Goal: Transaction & Acquisition: Subscribe to service/newsletter

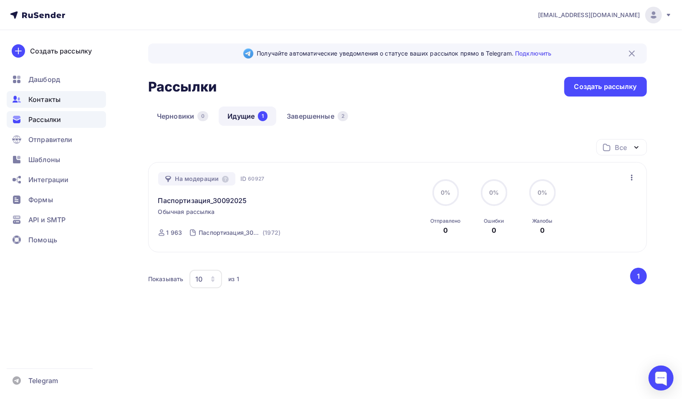
click at [45, 103] on span "Контакты" at bounding box center [44, 99] width 32 height 10
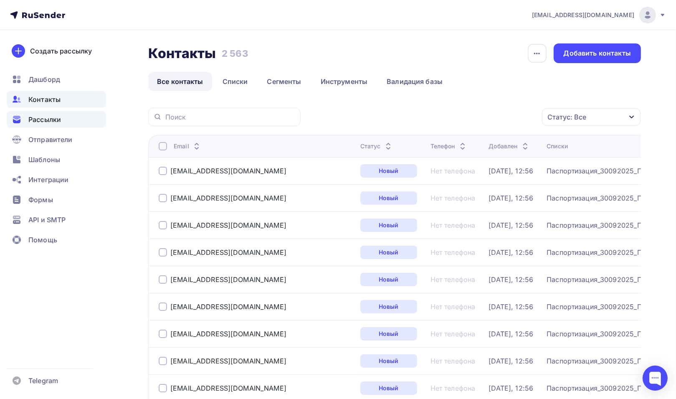
click at [49, 122] on span "Рассылки" at bounding box center [44, 119] width 33 height 10
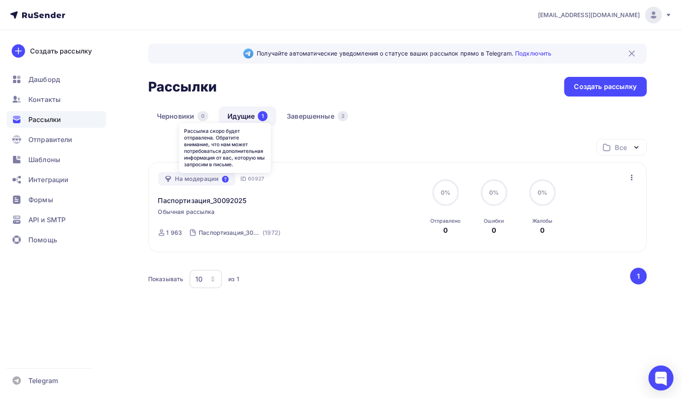
click at [225, 177] on icon at bounding box center [225, 179] width 7 height 7
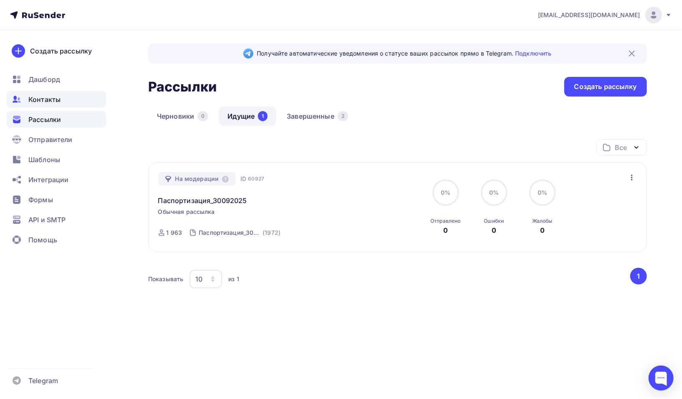
click at [55, 95] on span "Контакты" at bounding box center [44, 99] width 32 height 10
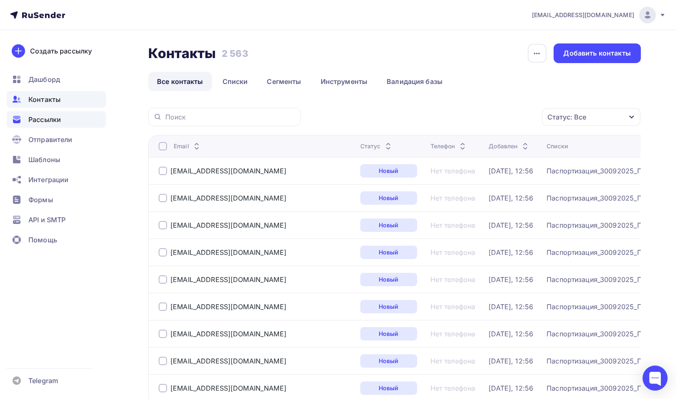
click at [48, 117] on span "Рассылки" at bounding box center [44, 119] width 33 height 10
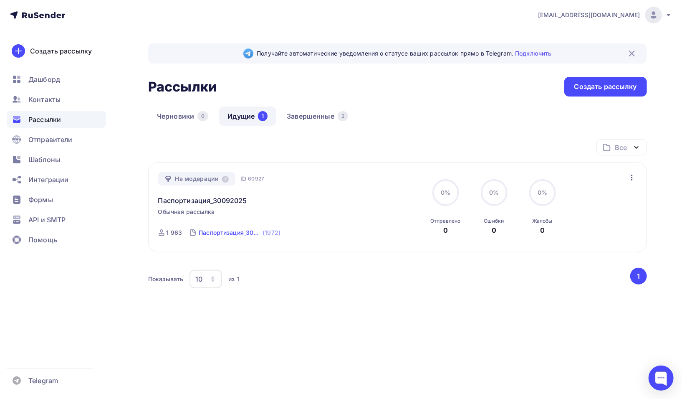
click at [232, 233] on div "Паспортизация_30092025_ПРОВЕРЕННЫЕ" at bounding box center [230, 232] width 62 height 8
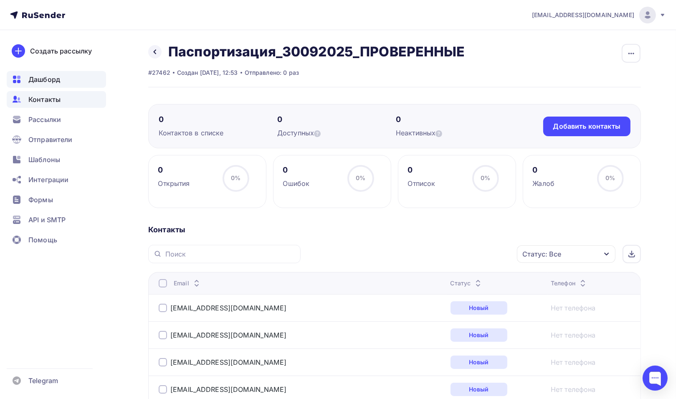
click at [43, 80] on span "Дашборд" at bounding box center [44, 79] width 32 height 10
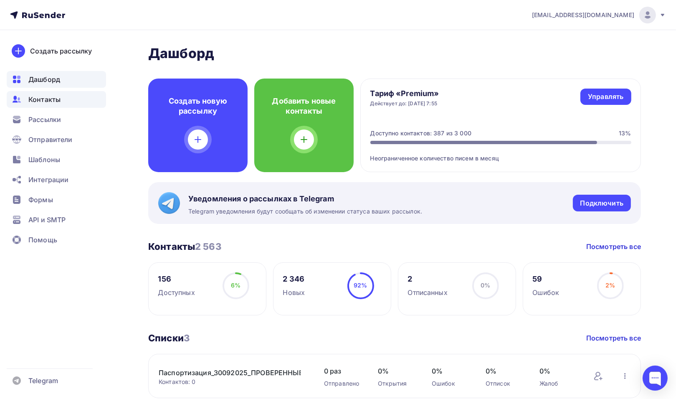
click at [49, 100] on span "Контакты" at bounding box center [44, 99] width 32 height 10
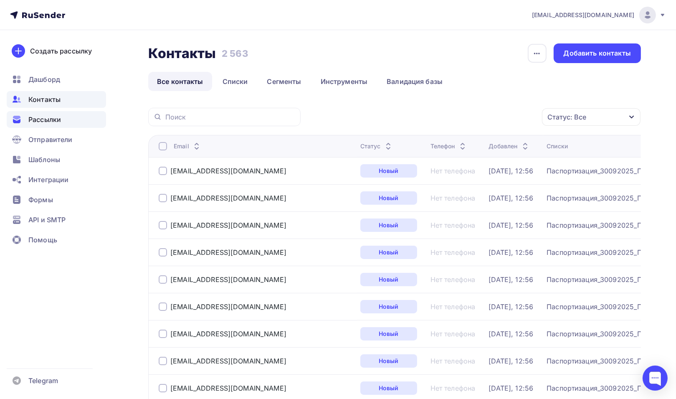
click at [52, 120] on span "Рассылки" at bounding box center [44, 119] width 33 height 10
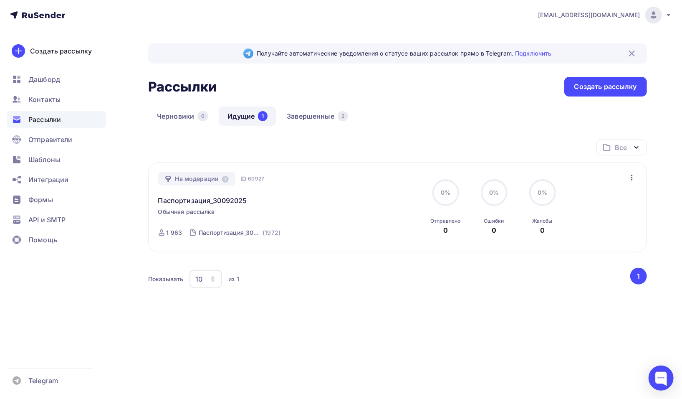
click at [631, 178] on icon "button" at bounding box center [632, 178] width 2 height 6
click at [439, 334] on div "Все Все папки Создать новую папку На модерации ID 60927 Паспортизация_30092025 …" at bounding box center [397, 239] width 499 height 201
drag, startPoint x: 156, startPoint y: 200, endPoint x: 312, endPoint y: 188, distance: 156.6
click at [279, 202] on div "На модерации ID 60927 Паспортизация_30092025 Обычная рассылка Отправка ID 60927…" at bounding box center [397, 207] width 499 height 90
click at [430, 137] on div "Черновики 0 Идущие 1 Завершенные 2" at bounding box center [397, 122] width 499 height 33
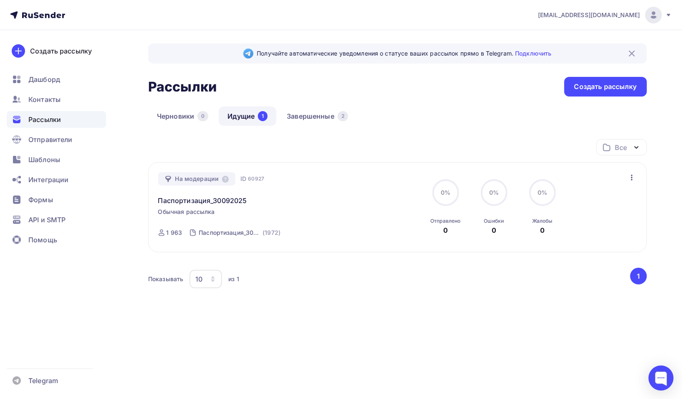
click at [631, 178] on icon "button" at bounding box center [632, 177] width 10 height 10
click at [608, 216] on div "Отменить рассылку" at bounding box center [583, 215] width 106 height 10
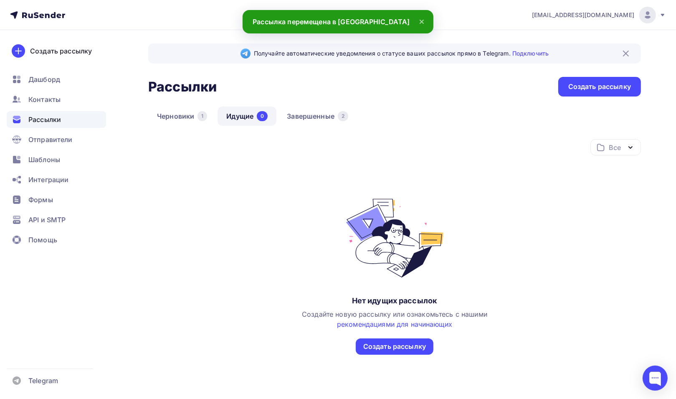
click at [241, 118] on link "Идущие 0" at bounding box center [247, 115] width 59 height 19
click at [320, 115] on link "Завершенные 2" at bounding box center [317, 115] width 79 height 19
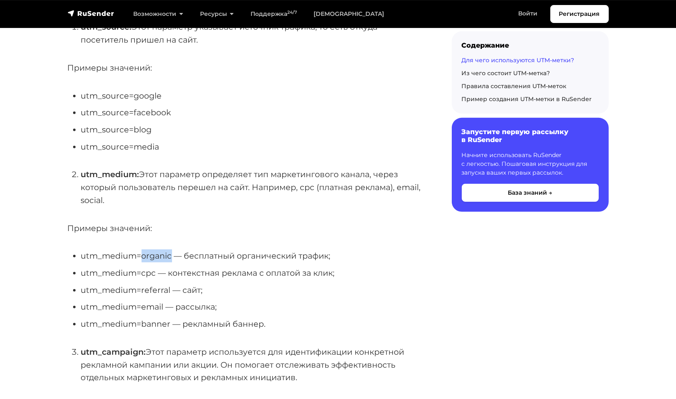
scroll to position [209, 0]
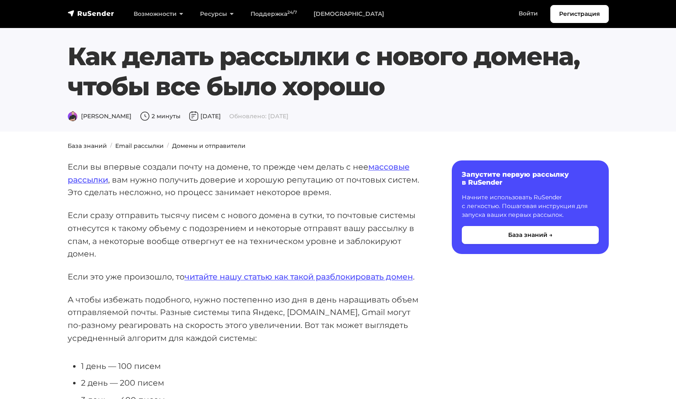
scroll to position [292, 0]
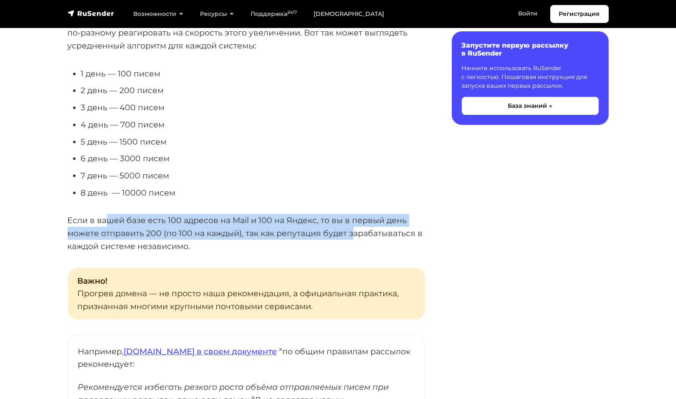
drag, startPoint x: 114, startPoint y: 220, endPoint x: 352, endPoint y: 228, distance: 238.6
click at [352, 228] on p "Если в вашей базе есть 100 адресов на Mail и 100 на Яндекс, то вы в первый день…" at bounding box center [246, 233] width 357 height 38
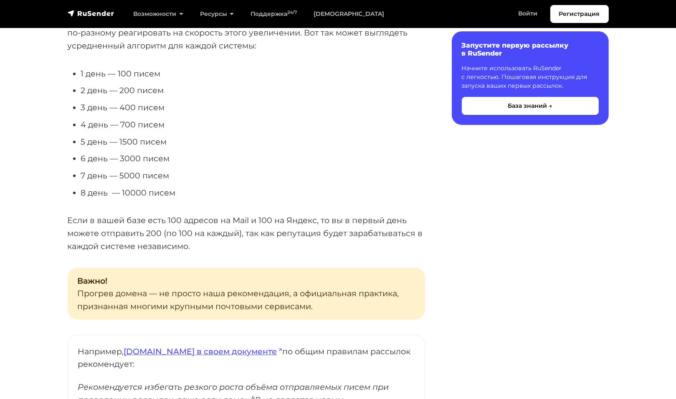
click at [533, 212] on div "Содержание Запустите первую рассылку в RuSender Начните использовать RuSender с…" at bounding box center [522, 321] width 184 height 907
click at [616, 212] on section "База знаний Email рассылки Домены и отправители Если вы впервые создали почту н…" at bounding box center [338, 339] width 676 height 981
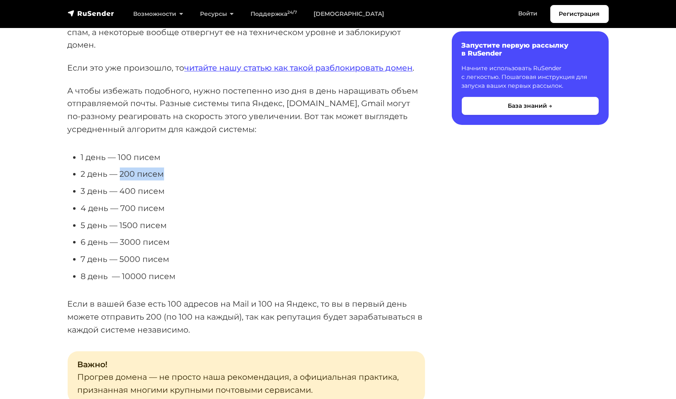
drag, startPoint x: 122, startPoint y: 175, endPoint x: 165, endPoint y: 175, distance: 43.0
click at [165, 175] on li "2 день — 200 писем" at bounding box center [253, 173] width 344 height 13
drag, startPoint x: 276, startPoint y: 117, endPoint x: 336, endPoint y: 117, distance: 60.1
click at [336, 117] on p "А чтобы избежать подобного, нужно постепенно изо дня в день наращивать объем от…" at bounding box center [246, 109] width 357 height 51
click at [434, 161] on div "Содержание Запустите первую рассылку в RuSender Начните использовать RuSender с…" at bounding box center [522, 405] width 184 height 907
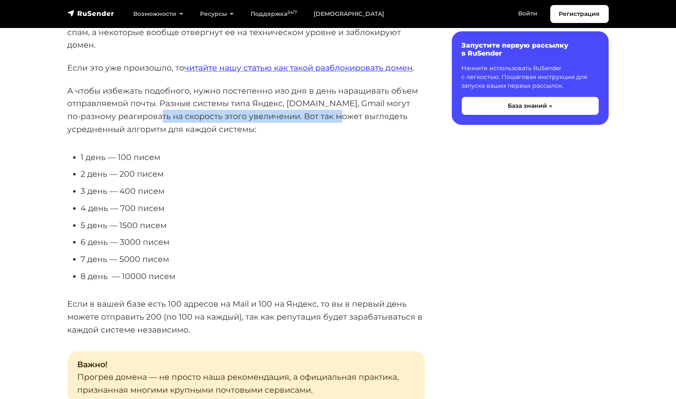
drag, startPoint x: 185, startPoint y: 117, endPoint x: 317, endPoint y: 117, distance: 132.0
click at [317, 117] on p "А чтобы избежать подобного, нужно постепенно изо дня в день наращивать объем от…" at bounding box center [246, 109] width 357 height 51
click at [414, 110] on p "А чтобы избежать подобного, нужно постепенно изо дня в день наращивать объем от…" at bounding box center [246, 109] width 357 height 51
drag, startPoint x: 132, startPoint y: 115, endPoint x: 283, endPoint y: 121, distance: 150.9
click at [283, 121] on p "А чтобы избежать подобного, нужно постепенно изо дня в день наращивать объем от…" at bounding box center [246, 109] width 357 height 51
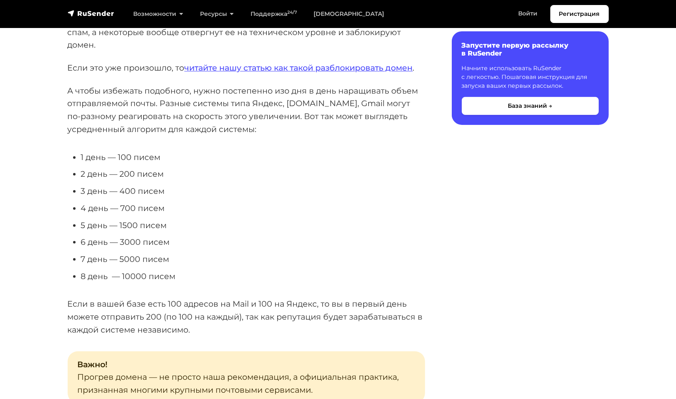
click at [326, 123] on p "А чтобы избежать подобного, нужно постепенно изо дня в день наращивать объем от…" at bounding box center [246, 109] width 357 height 51
drag, startPoint x: 340, startPoint y: 118, endPoint x: 391, endPoint y: 119, distance: 51.4
click at [391, 119] on p "А чтобы избежать подобного, нужно постепенно изо дня в день наращивать объем от…" at bounding box center [246, 109] width 357 height 51
click at [319, 119] on p "А чтобы избежать подобного, нужно постепенно изо дня в день наращивать объем от…" at bounding box center [246, 109] width 357 height 51
click at [117, 128] on p "А чтобы избежать подобного, нужно постепенно изо дня в день наращивать объем от…" at bounding box center [246, 109] width 357 height 51
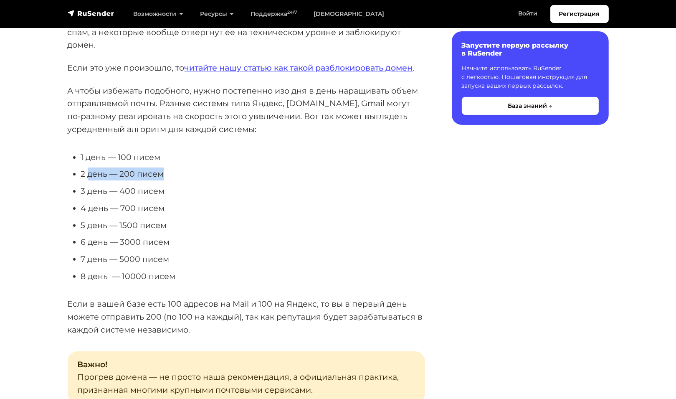
drag, startPoint x: 86, startPoint y: 173, endPoint x: 167, endPoint y: 173, distance: 81.0
click at [167, 173] on li "2 день — 200 писем" at bounding box center [253, 173] width 344 height 13
click at [94, 155] on li "1 день — 100 писем" at bounding box center [253, 157] width 344 height 13
drag, startPoint x: 96, startPoint y: 157, endPoint x: 160, endPoint y: 159, distance: 64.4
click at [160, 159] on li "1 день — 100 писем" at bounding box center [253, 157] width 344 height 13
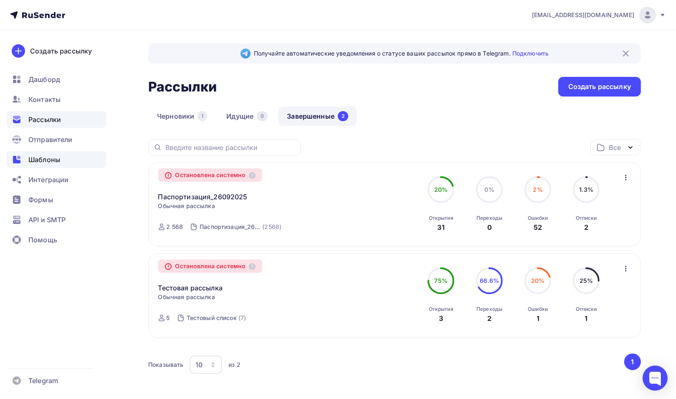
click at [57, 160] on span "Шаблоны" at bounding box center [44, 160] width 32 height 10
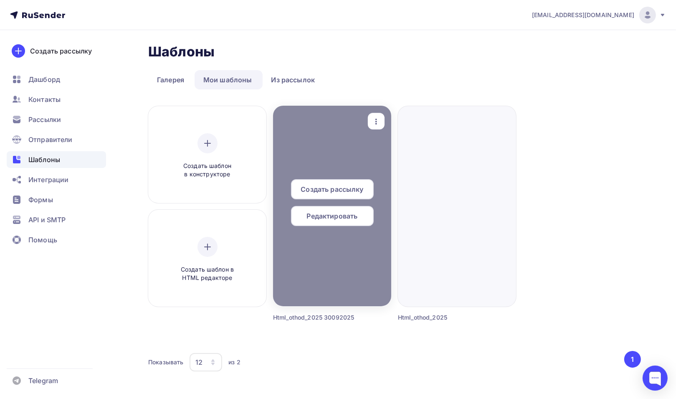
click at [329, 189] on span "Создать рассылку" at bounding box center [332, 189] width 63 height 10
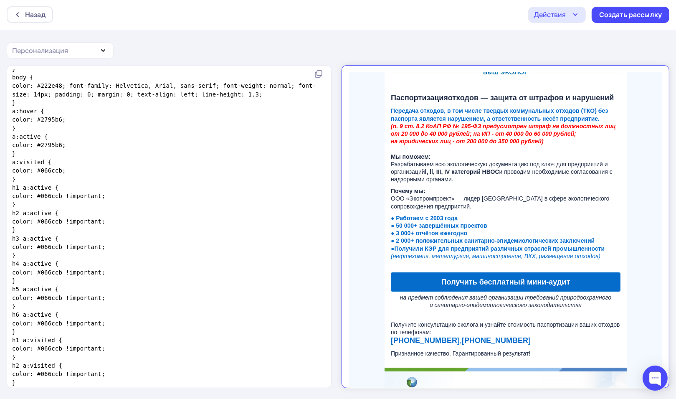
scroll to position [23, 0]
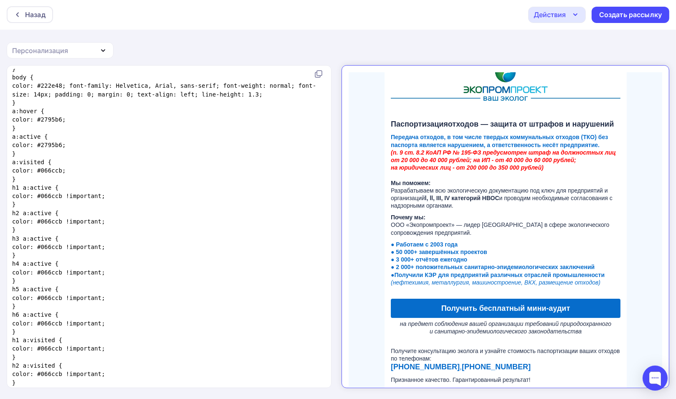
drag, startPoint x: 655, startPoint y: 180, endPoint x: 1006, endPoint y: 252, distance: 358.9
click at [453, 146] on span "(п. 9 ст. 8.2 КоАП РФ № 195-ФЗ предусмотрен штраф на должностных лиц от 20 000 …" at bounding box center [495, 153] width 225 height 22
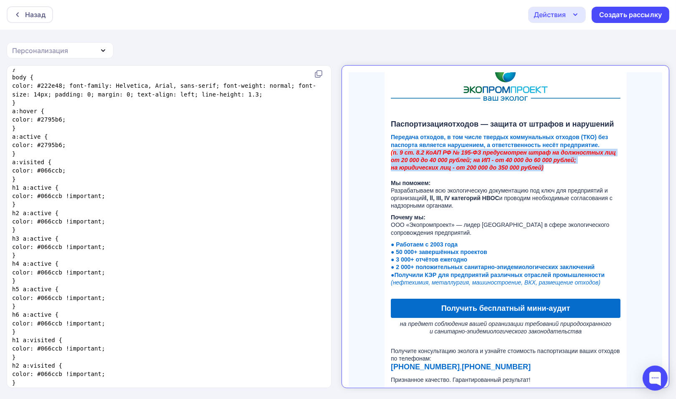
drag, startPoint x: 383, startPoint y: 145, endPoint x: 539, endPoint y: 161, distance: 157.0
click at [539, 161] on p "Передача отходов, в том числе твердых коммунальных отходов (ТКО) без паспорта я…" at bounding box center [498, 164] width 230 height 76
click at [472, 157] on span "(п. 9 ст. 8.2 КоАП РФ № 195-ФЗ предусмотрен штраф на должностных лиц от 20 000 …" at bounding box center [495, 153] width 225 height 22
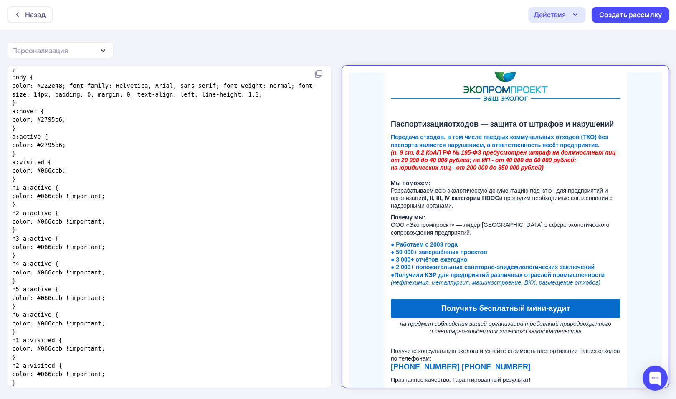
drag, startPoint x: 407, startPoint y: 152, endPoint x: 386, endPoint y: 147, distance: 21.4
click at [407, 152] on span "(п. 9 ст. 8.2 КоАП РФ № 195-ФЗ предусмотрен штраф на должностных лиц от 20 000 …" at bounding box center [495, 153] width 225 height 22
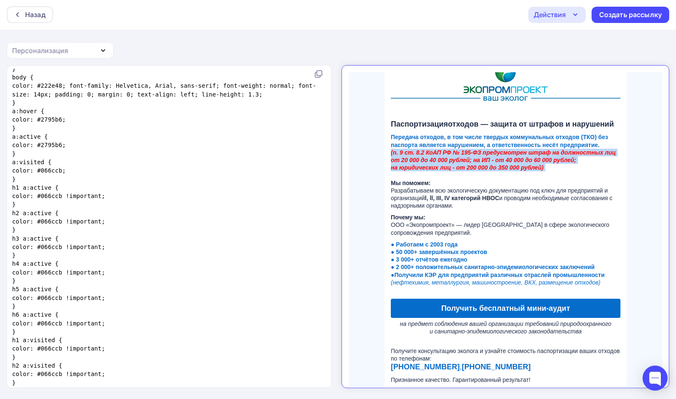
drag, startPoint x: 382, startPoint y: 145, endPoint x: 542, endPoint y: 165, distance: 161.6
click at [542, 165] on p "Передача отходов, в том числе твердых коммунальных отходов (ТКО) без паспорта я…" at bounding box center [498, 164] width 230 height 76
click at [542, 150] on span "(п. 9 ст. 8.2 КоАП РФ № 195-ФЗ предусмотрен штраф на должностных лиц от 20 000 …" at bounding box center [495, 153] width 225 height 22
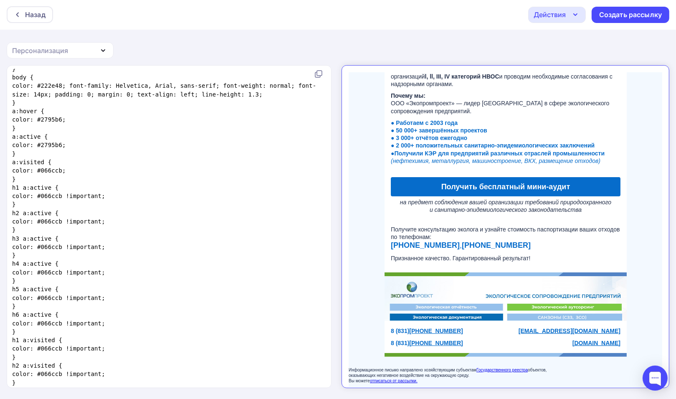
scroll to position [0, 0]
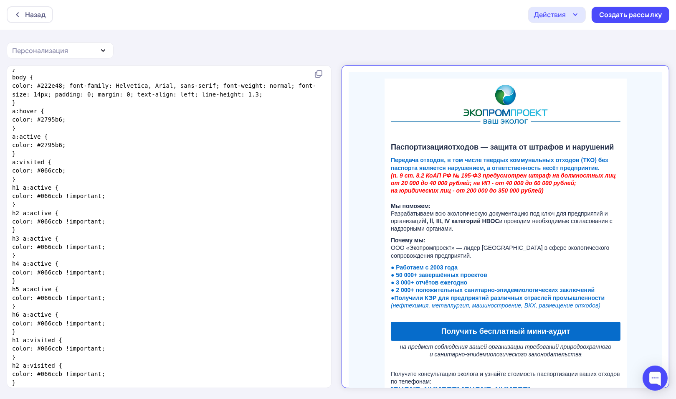
click at [426, 170] on span "(п. 9 ст. 8.2 КоАП РФ № 195-ФЗ предусмотрен штраф на должностных лиц от 20 000 …" at bounding box center [495, 176] width 225 height 22
click at [476, 158] on span "Передача отходов, в том числе твердых коммунальных отходов (ТКО) без паспорта я…" at bounding box center [491, 156] width 217 height 14
click at [479, 161] on span "Передача отходов, в том числе твердых коммунальных отходов (ТКО) без паспорта я…" at bounding box center [491, 156] width 217 height 14
click at [113, 181] on pre "}" at bounding box center [167, 179] width 314 height 8
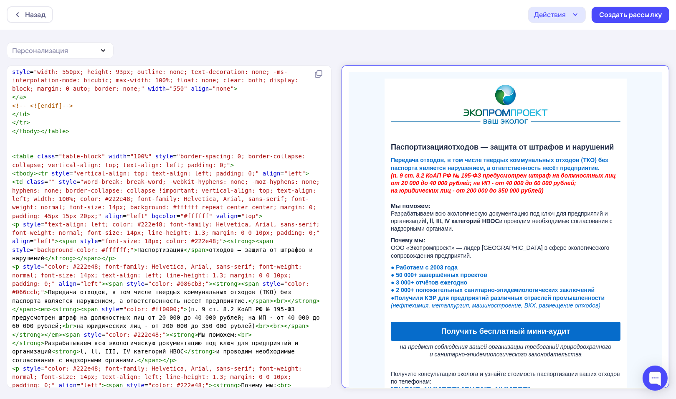
click at [163, 221] on span "< p style = "text-align: left; color: #222e48; font-family: Helvetica, Arial, s…" at bounding box center [168, 241] width 312 height 41
type textarea "тходов — защита от штрафов и"
drag, startPoint x: 140, startPoint y: 198, endPoint x: 236, endPoint y: 198, distance: 95.6
click at [236, 221] on span "< p style = "text-align: left; color: #222e48; font-family: Helvetica, Arial, s…" at bounding box center [168, 241] width 312 height 41
click at [174, 221] on span "< p style = "text-align: left; color: #222e48; font-family: Helvetica, Arial, s…" at bounding box center [168, 241] width 312 height 41
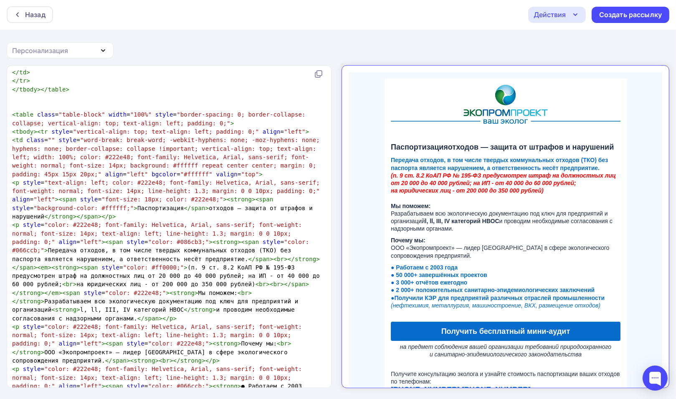
click at [210, 226] on span "< p style = "color: #222e48; font-family: Helvetica, Arial, sans-serif; font-we…" at bounding box center [168, 271] width 312 height 100
click at [300, 221] on span "< p style = "color: #222e48; font-family: Helvetica, Arial, sans-serif; font-we…" at bounding box center [168, 271] width 312 height 100
type textarea "."
type textarea "О"
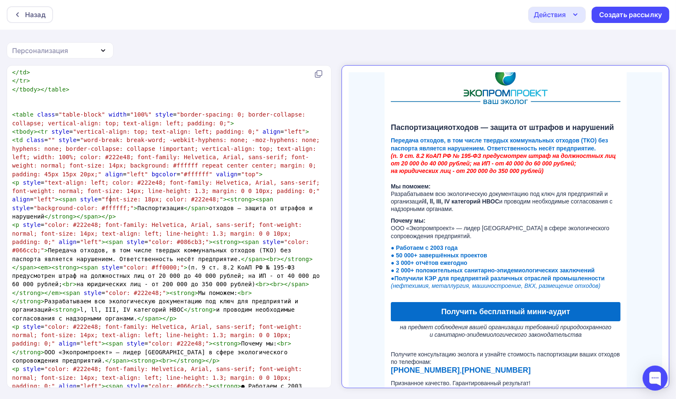
click at [298, 221] on span "< p style = "color: #222e48; font-family: Helvetica, Arial, sans-serif; font-we…" at bounding box center [168, 271] width 312 height 100
click at [300, 221] on span "< p style = "color: #222e48; font-family: Helvetica, Arial, sans-serif; font-we…" at bounding box center [168, 271] width 312 height 100
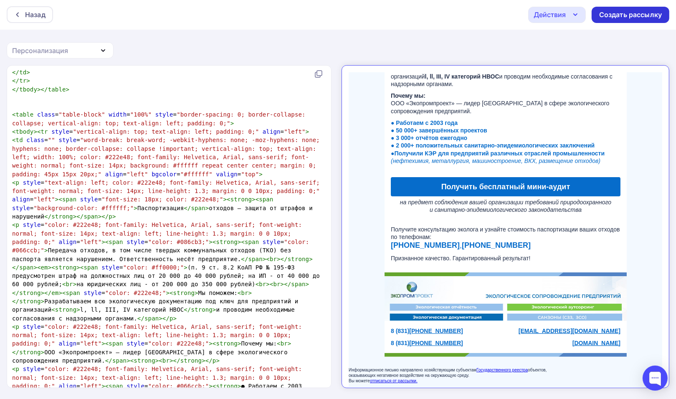
click at [627, 18] on div "Создать рассылку" at bounding box center [630, 15] width 63 height 10
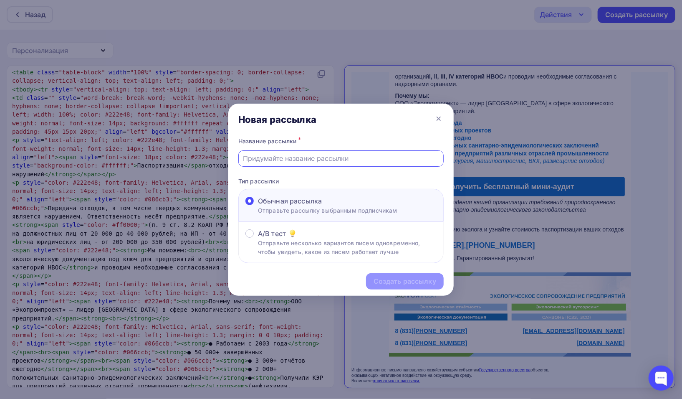
click at [275, 161] on input "text" at bounding box center [341, 158] width 196 height 10
type input "Паспортизация_30092025"
click at [383, 282] on div "Создать рассылку" at bounding box center [405, 281] width 63 height 10
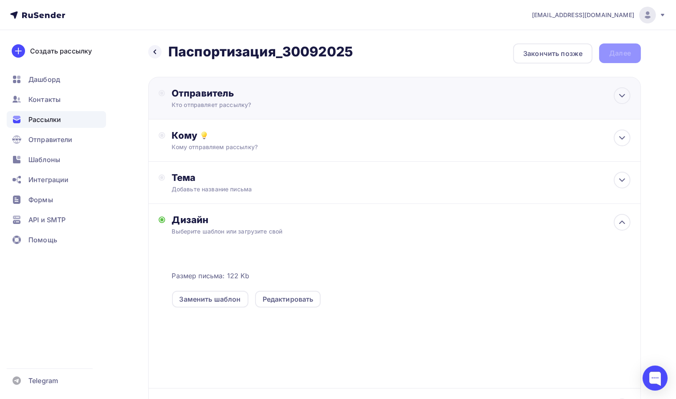
click at [223, 98] on div "Отправитель" at bounding box center [262, 93] width 181 height 12
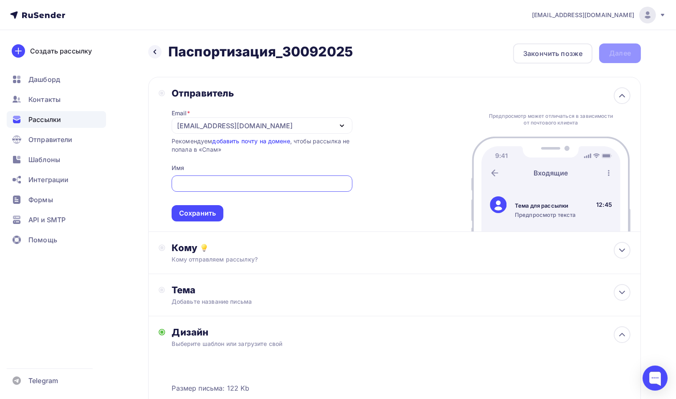
click at [340, 123] on icon "button" at bounding box center [342, 126] width 10 height 10
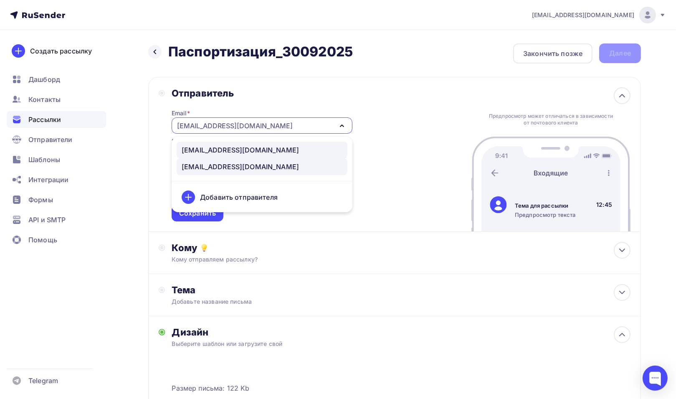
click at [243, 148] on div "[EMAIL_ADDRESS][DOMAIN_NAME]" at bounding box center [240, 150] width 117 height 10
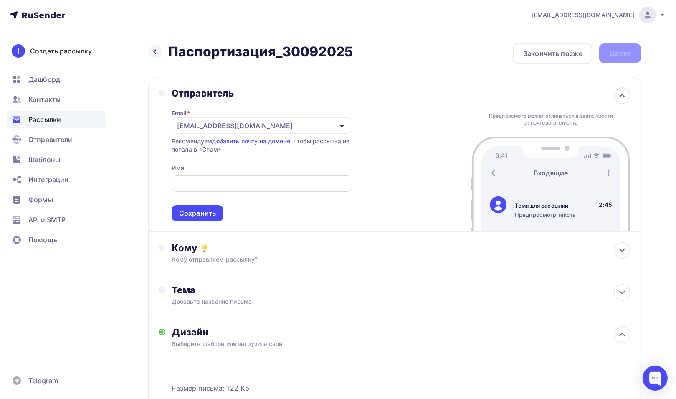
click at [260, 184] on input "text" at bounding box center [261, 184] width 171 height 10
click at [199, 185] on input "text" at bounding box center [261, 184] width 171 height 10
type input "Щ"
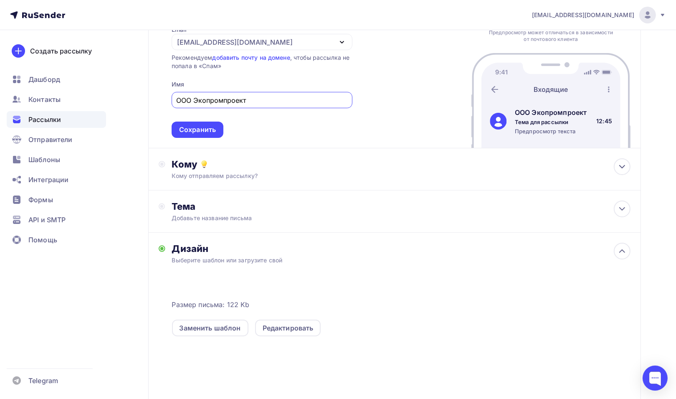
scroll to position [125, 0]
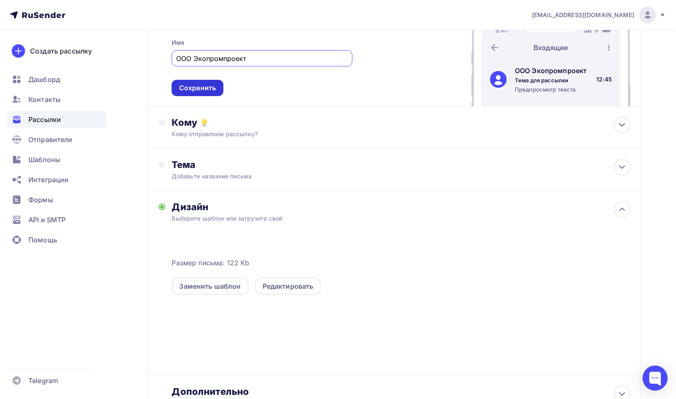
type input "ООО Экопромпроект"
click at [200, 88] on div "Сохранить" at bounding box center [197, 88] width 37 height 10
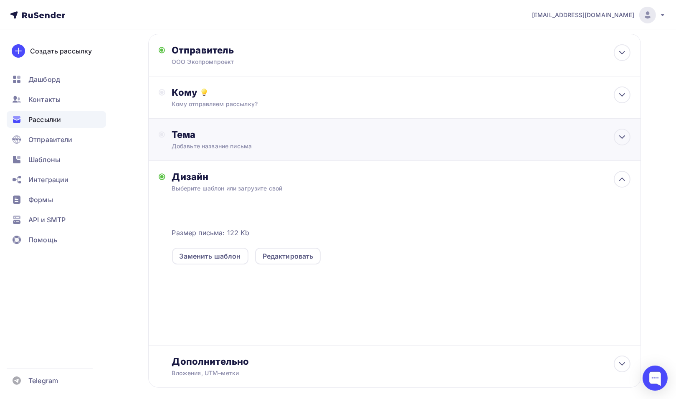
scroll to position [0, 0]
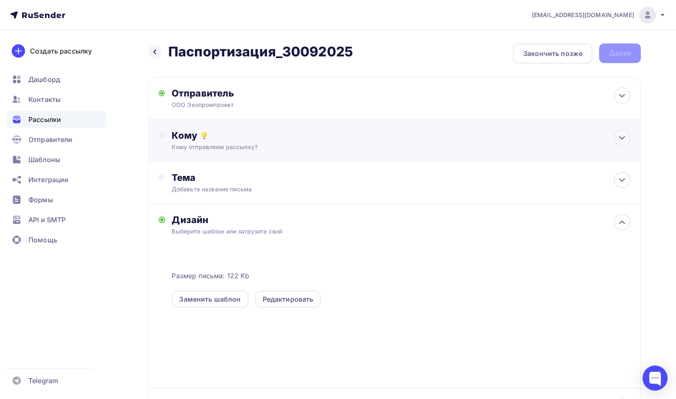
click at [226, 146] on div "Кому отправляем рассылку?" at bounding box center [378, 147] width 413 height 8
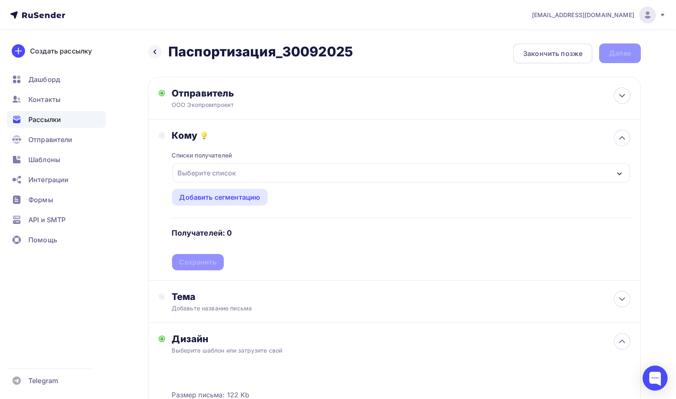
click at [244, 174] on div "Выберите список" at bounding box center [401, 172] width 458 height 19
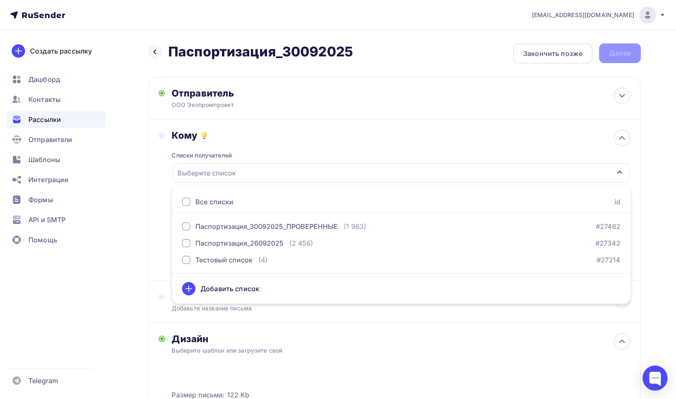
click at [374, 150] on div "Списки получателей Выберите список Все списки id Паспортизация_30092025_ПРОВЕРЕ…" at bounding box center [401, 205] width 459 height 129
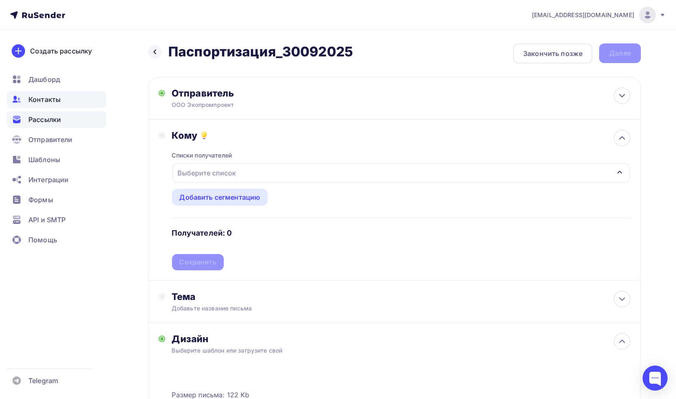
click at [57, 96] on span "Контакты" at bounding box center [44, 99] width 32 height 10
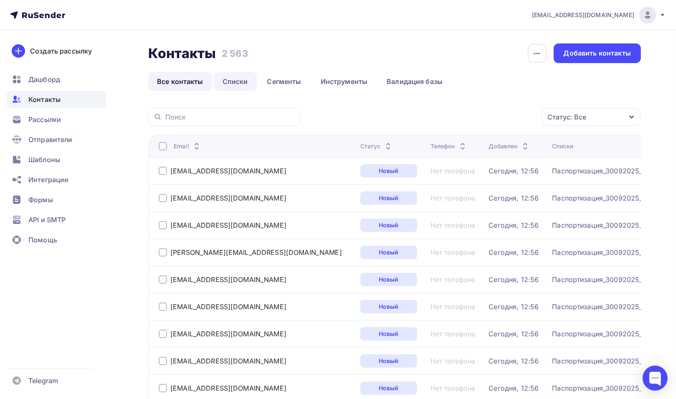
click at [226, 84] on link "Списки" at bounding box center [235, 81] width 43 height 19
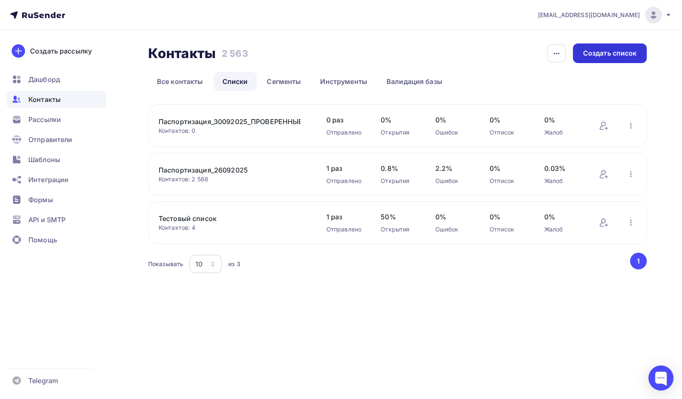
click at [597, 53] on div "Создать список" at bounding box center [610, 53] width 54 height 10
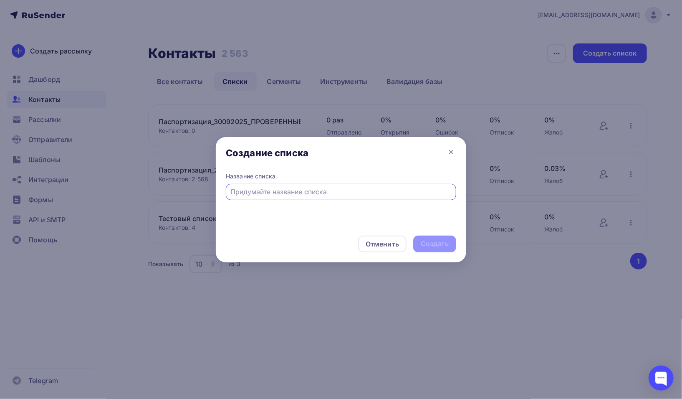
click at [323, 190] on input "text" at bounding box center [341, 192] width 221 height 10
click at [319, 192] on input "text" at bounding box center [341, 192] width 221 height 10
type input "П"
type input "100_Этап_Паспортизация_30092025"
click at [433, 245] on div "Создать" at bounding box center [435, 244] width 28 height 10
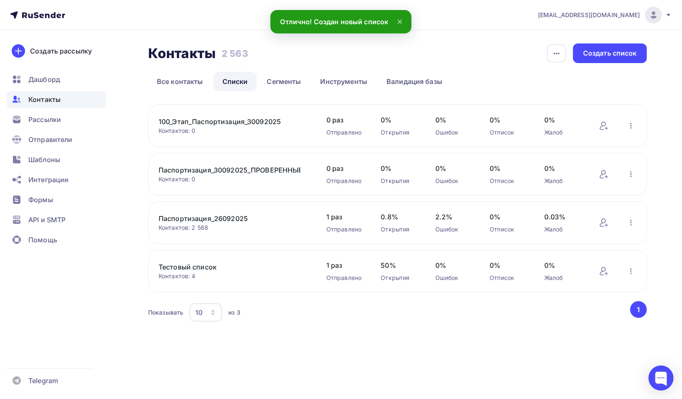
click at [239, 120] on link "100_Этап_Паспортизация_30092025" at bounding box center [230, 122] width 142 height 10
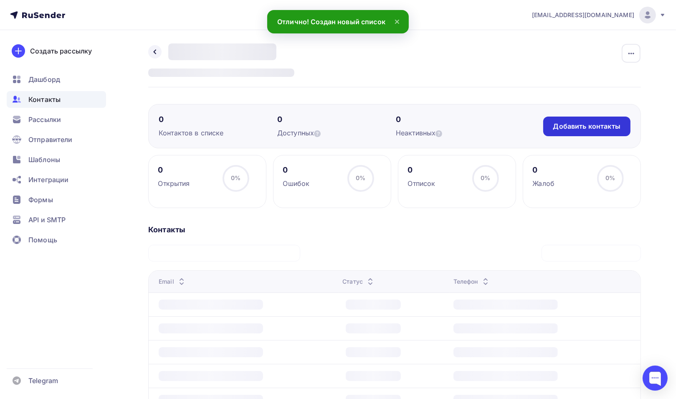
click at [589, 129] on div "Добавить контакты" at bounding box center [586, 127] width 67 height 10
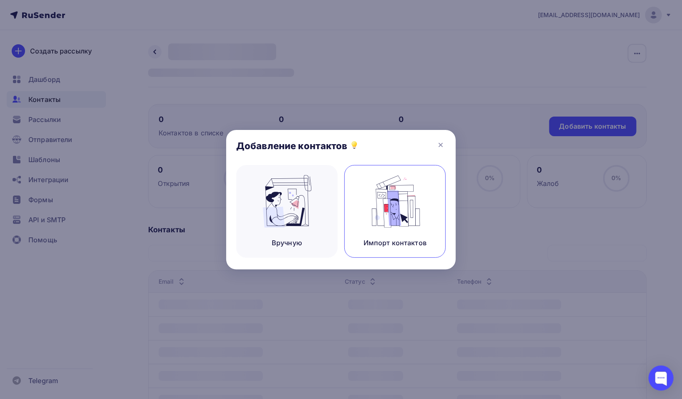
click at [403, 206] on img at bounding box center [395, 201] width 56 height 53
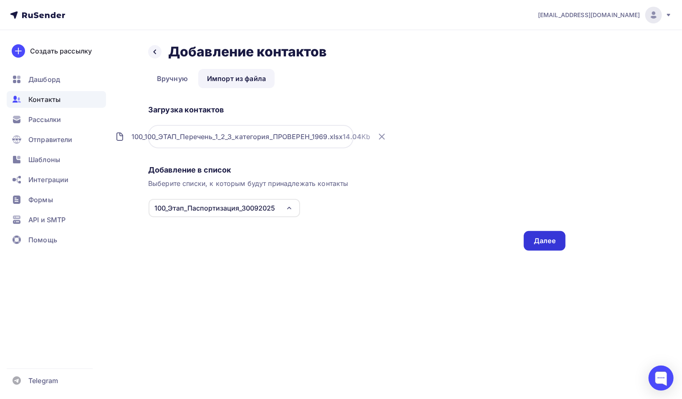
click at [550, 236] on div "Далее" at bounding box center [545, 241] width 22 height 10
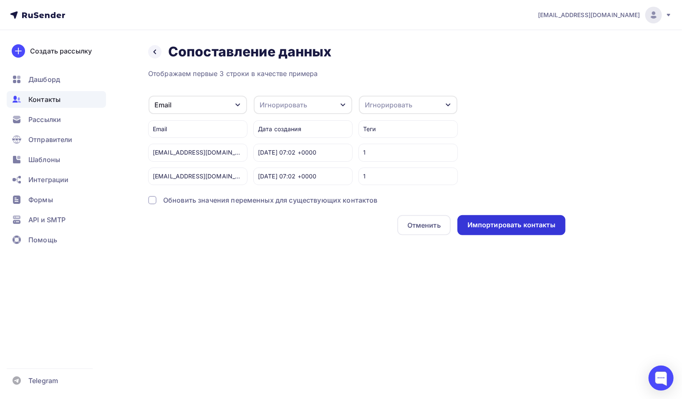
click at [535, 224] on div "Импортировать контакты" at bounding box center [512, 225] width 88 height 10
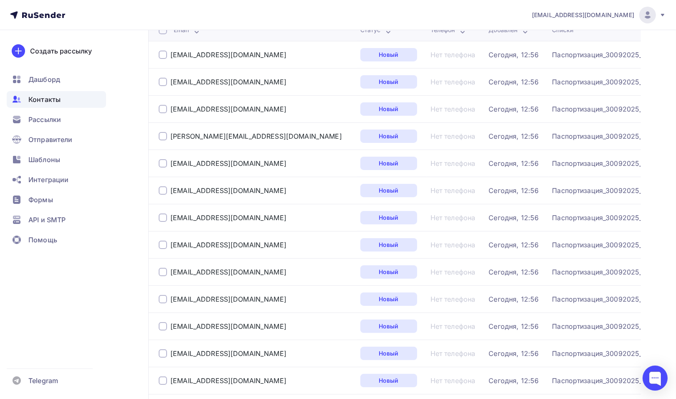
scroll to position [23, 0]
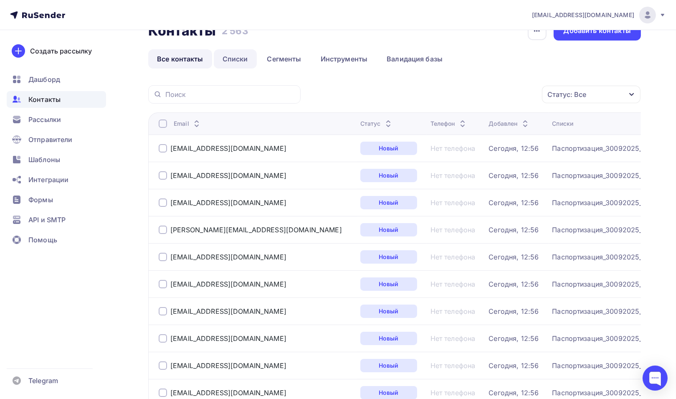
click at [235, 57] on link "Списки" at bounding box center [235, 58] width 43 height 19
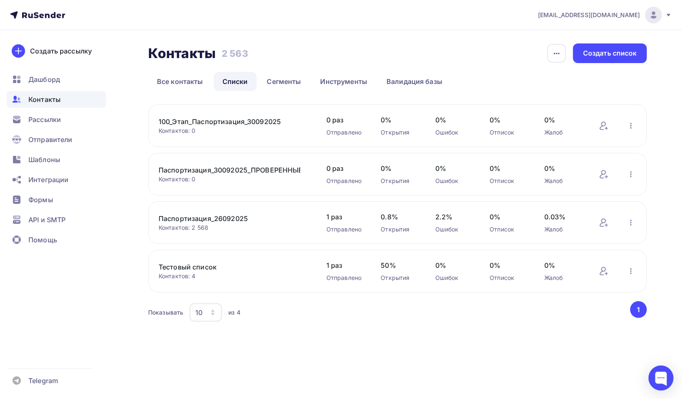
click at [250, 120] on link "100_Этап_Паспортизация_30092025" at bounding box center [230, 122] width 142 height 10
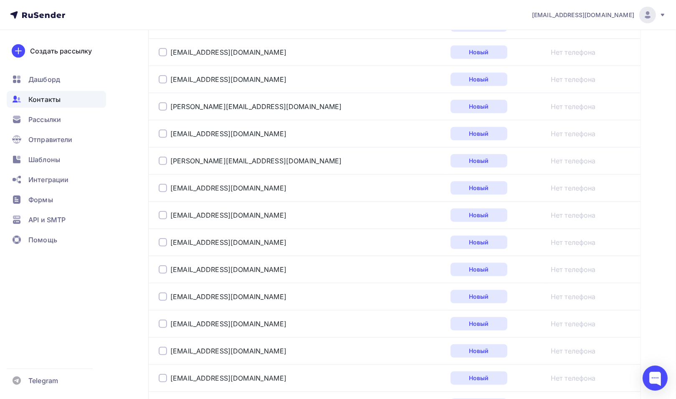
scroll to position [540, 0]
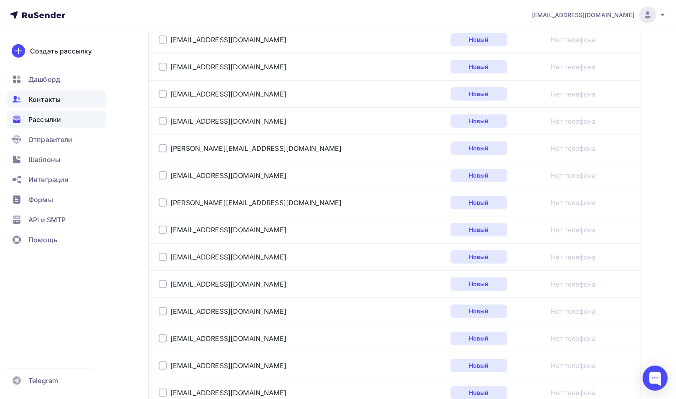
click at [61, 120] on div "Рассылки" at bounding box center [56, 119] width 99 height 17
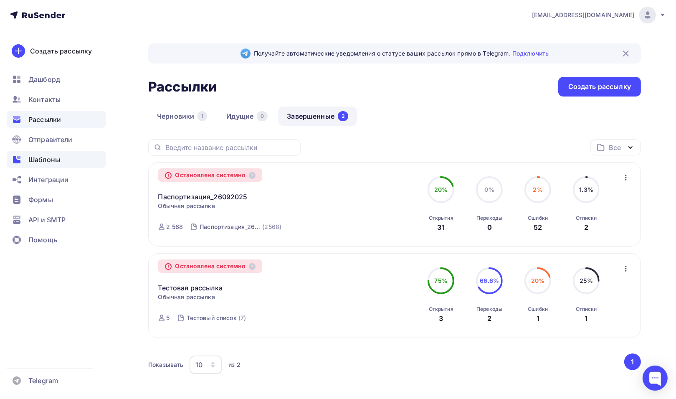
click at [50, 159] on span "Шаблоны" at bounding box center [44, 160] width 32 height 10
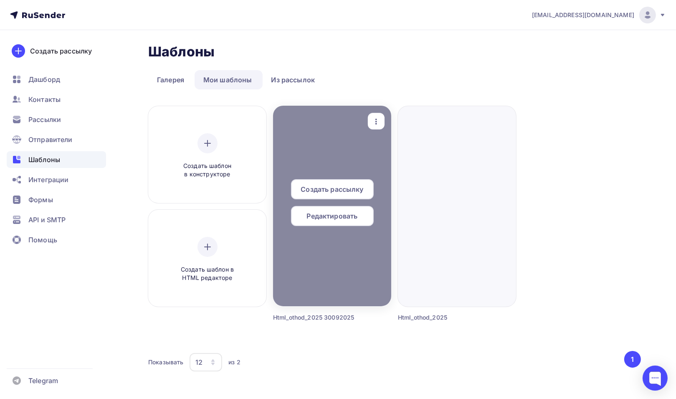
click at [340, 190] on span "Создать рассылку" at bounding box center [332, 189] width 63 height 10
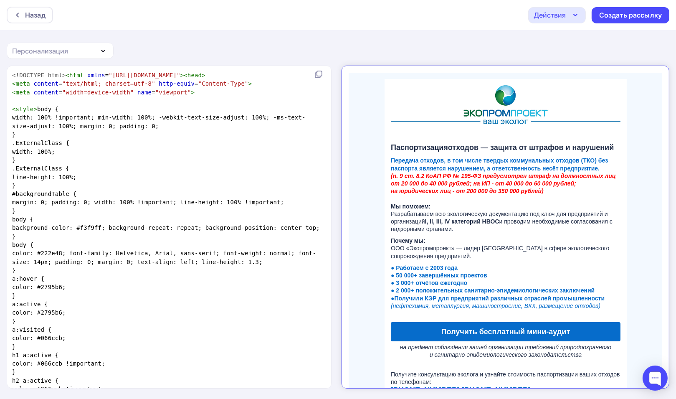
click at [474, 163] on span "Передача отходов, в том числе твердых коммунальных отходов (ТКО) без паспорта я…" at bounding box center [491, 157] width 217 height 14
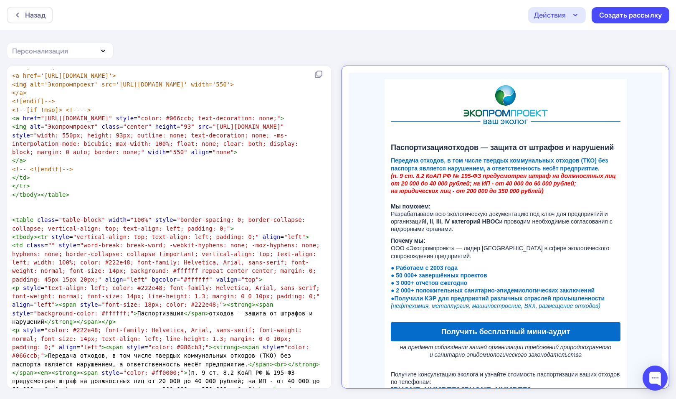
scroll to position [3800, 0]
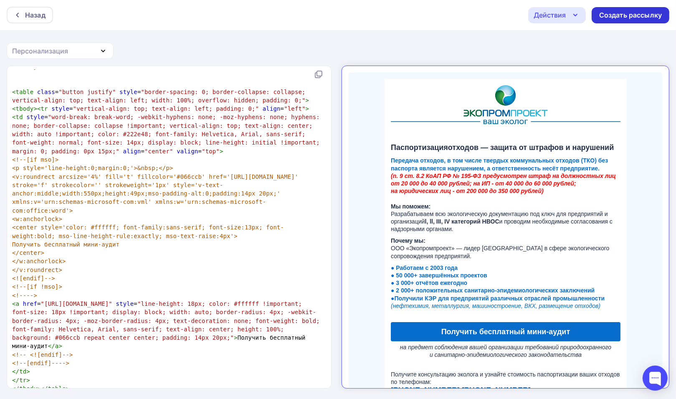
click at [641, 18] on div "Создать рассылку" at bounding box center [630, 15] width 63 height 10
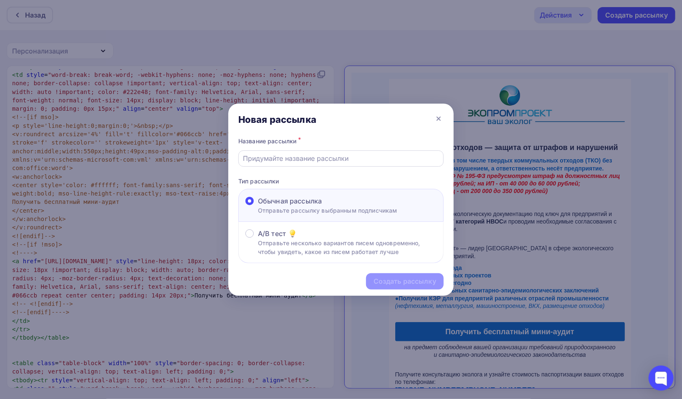
click at [309, 159] on input "text" at bounding box center [341, 158] width 196 height 10
click at [244, 159] on input "Паспортизация_30092025" at bounding box center [341, 158] width 196 height 10
type input "100_Этап_Паспортизация_30092025"
click at [405, 281] on div "Создать рассылку" at bounding box center [405, 281] width 63 height 10
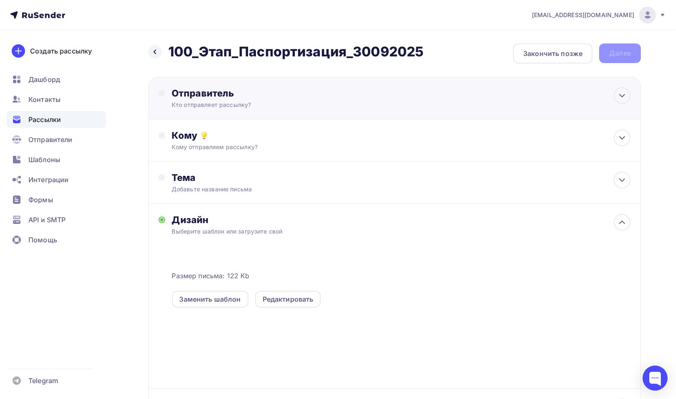
click at [189, 101] on div "Кто отправляет рассылку?" at bounding box center [253, 105] width 163 height 8
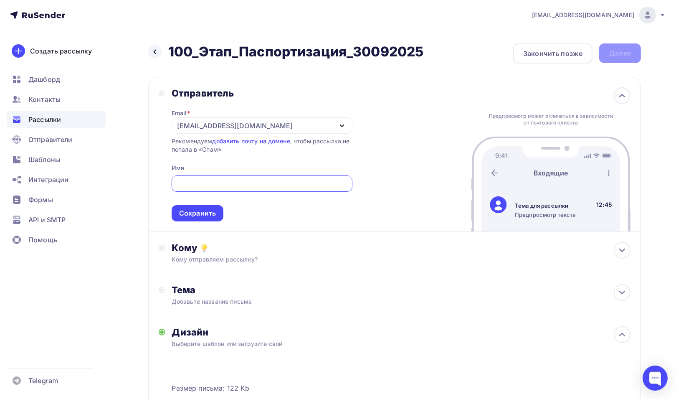
click at [309, 126] on div "[EMAIL_ADDRESS][DOMAIN_NAME]" at bounding box center [262, 125] width 181 height 16
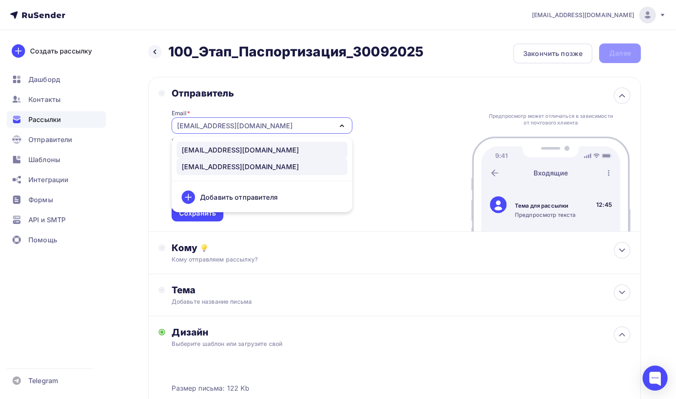
click at [234, 151] on div "[EMAIL_ADDRESS][DOMAIN_NAME]" at bounding box center [240, 150] width 117 height 10
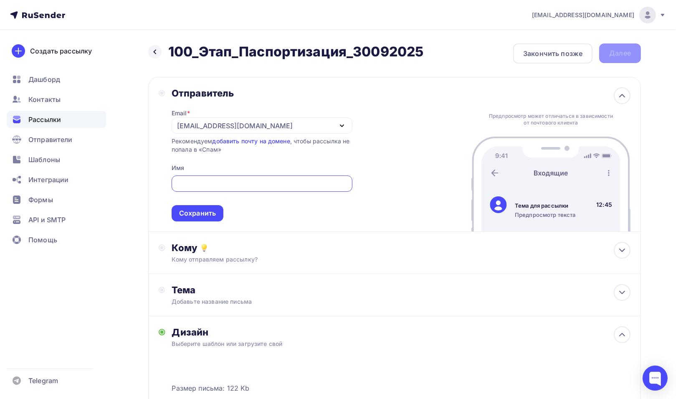
click at [215, 181] on input "text" at bounding box center [261, 184] width 171 height 10
type input "ООО Экопромпроект"
click at [202, 212] on div "Сохранить" at bounding box center [197, 213] width 37 height 10
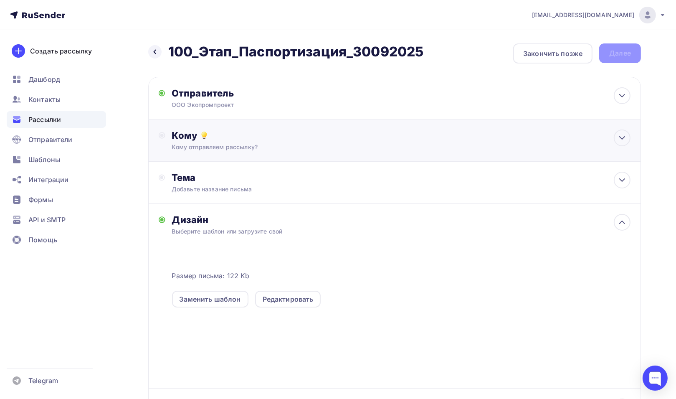
click at [197, 150] on div "Кому отправляем рассылку?" at bounding box center [378, 147] width 413 height 8
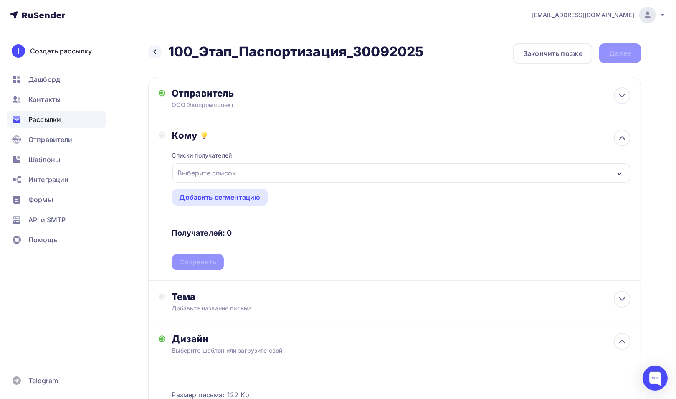
click at [227, 170] on div "Выберите список" at bounding box center [207, 172] width 65 height 15
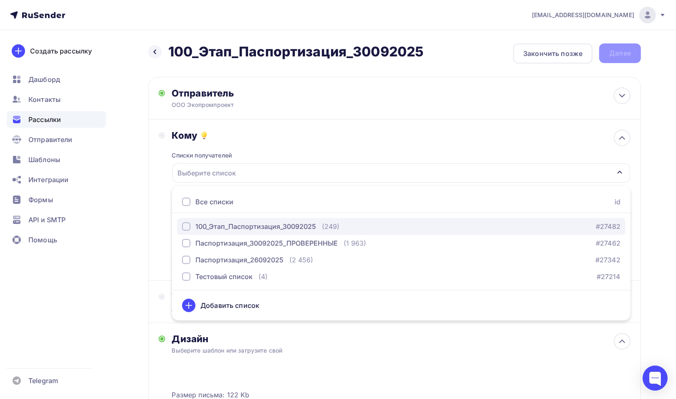
click at [260, 224] on div "100_Этап_Паспортизация_30092025" at bounding box center [255, 226] width 121 height 10
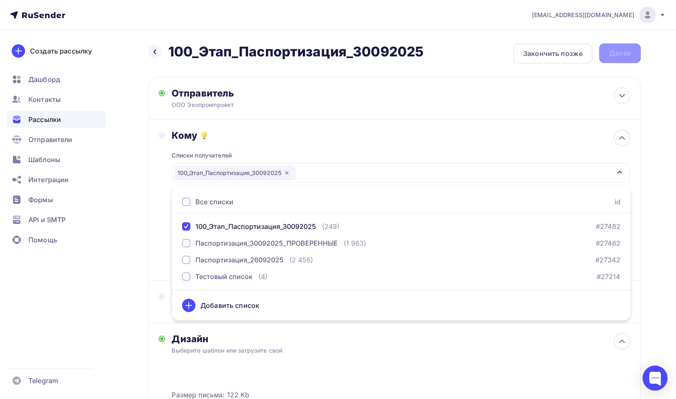
click at [159, 257] on div "Кому Списки получателей 100_Этап_Паспортизация_30092025 Все списки id 100_Этап_…" at bounding box center [395, 199] width 472 height 141
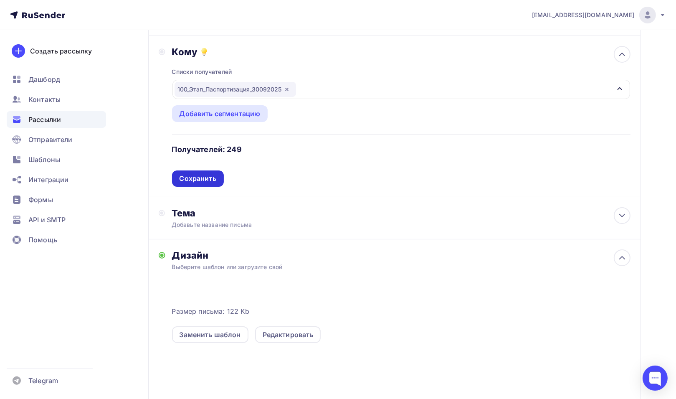
click at [208, 178] on div "Сохранить" at bounding box center [198, 179] width 37 height 10
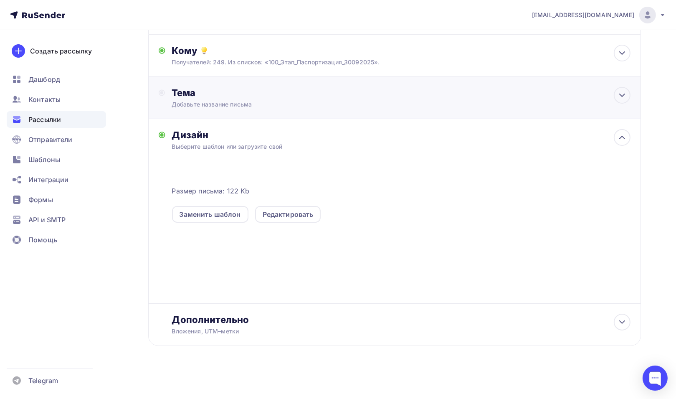
click at [194, 106] on div "Добавьте название письма" at bounding box center [246, 104] width 149 height 8
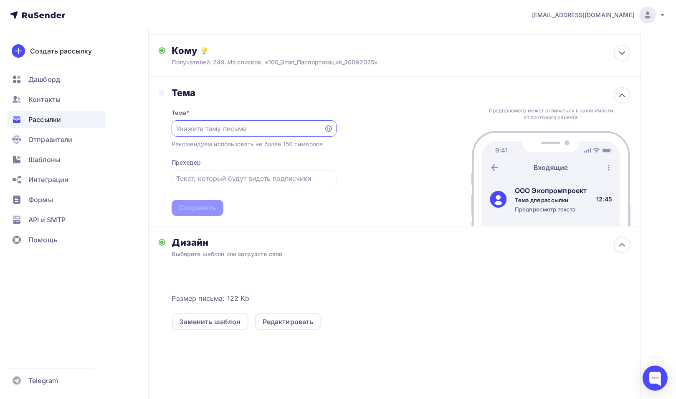
click at [243, 126] on input "text" at bounding box center [247, 129] width 143 height 10
type input "Паспортизация отходов"
click at [222, 177] on input "text" at bounding box center [253, 178] width 155 height 10
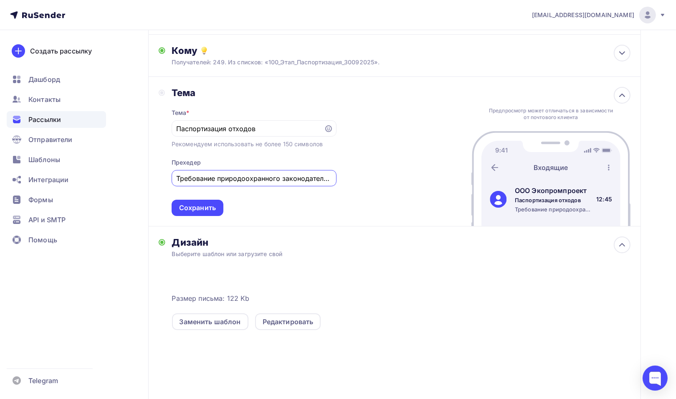
scroll to position [0, 8]
type input "Требование природоохранного законодательства"
click at [198, 208] on div "Сохранить" at bounding box center [197, 208] width 37 height 10
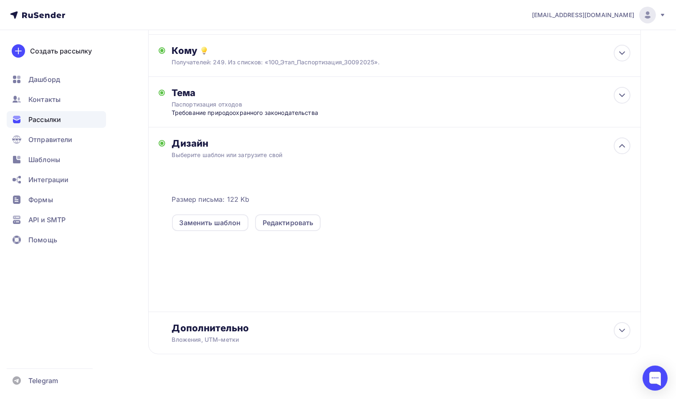
scroll to position [93, 0]
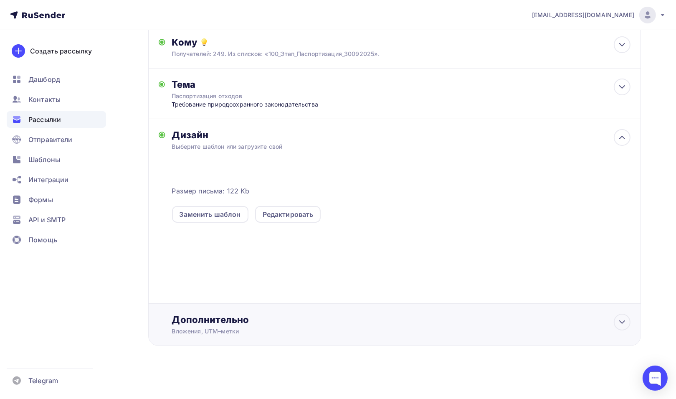
click at [231, 316] on div "Дополнительно" at bounding box center [401, 320] width 459 height 12
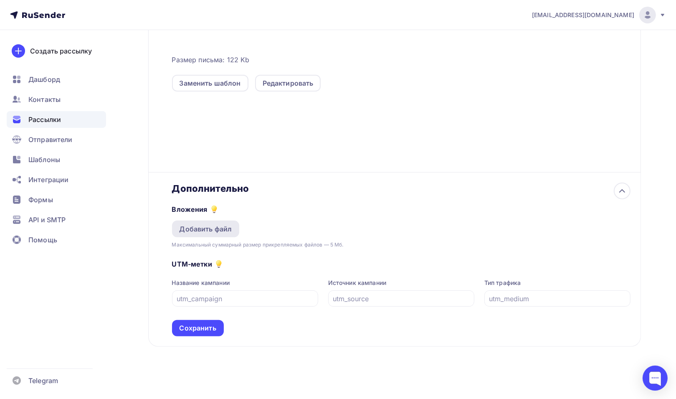
click at [216, 231] on div "Добавить файл" at bounding box center [206, 229] width 53 height 10
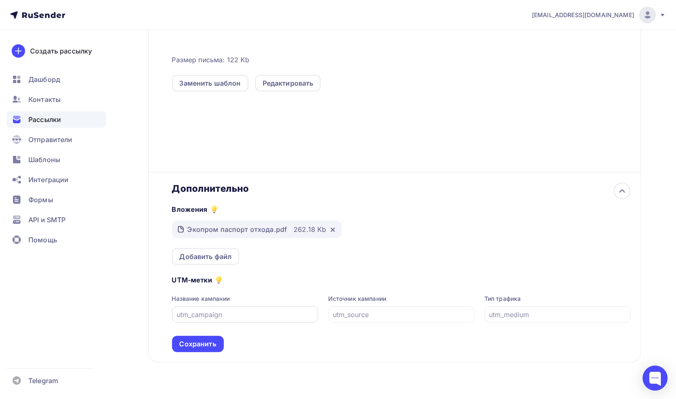
click at [205, 312] on input "text" at bounding box center [245, 314] width 137 height 10
type input "ООО Экопромпроект"
click at [367, 314] on input "text" at bounding box center [401, 314] width 137 height 10
type input "у"
type input "[DOMAIN_NAME]"
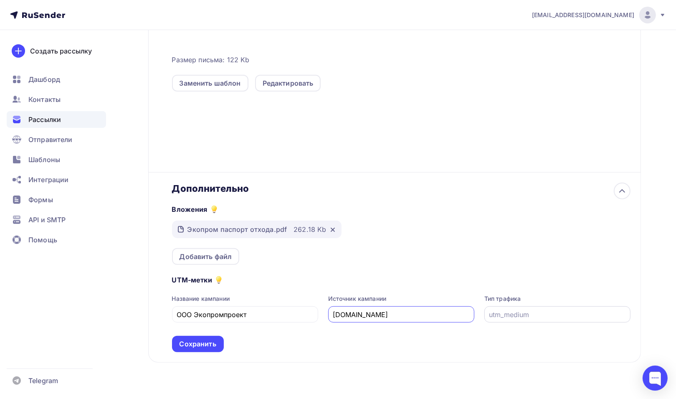
click at [505, 318] on div at bounding box center [557, 314] width 146 height 16
click at [510, 315] on input "text" at bounding box center [557, 314] width 137 height 10
paste input "referral"
type input "referral"
click at [195, 345] on div "Сохранить" at bounding box center [198, 344] width 37 height 10
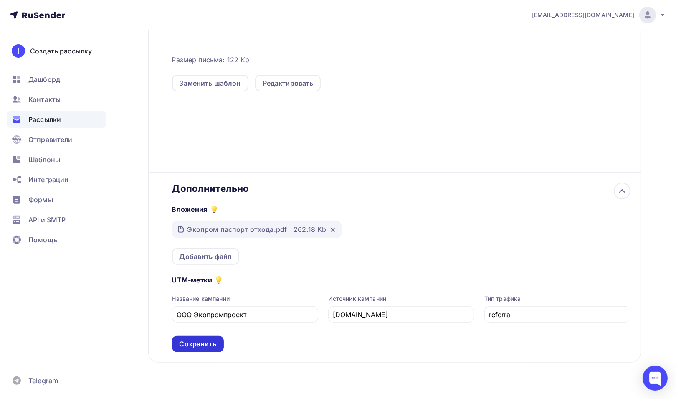
scroll to position [93, 0]
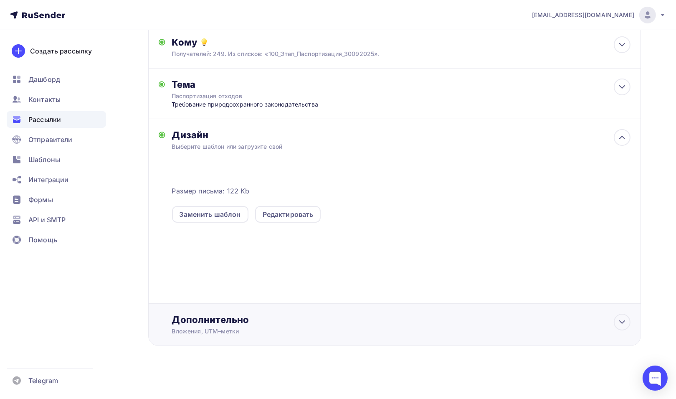
click at [215, 321] on div "Дополнительно" at bounding box center [401, 320] width 459 height 12
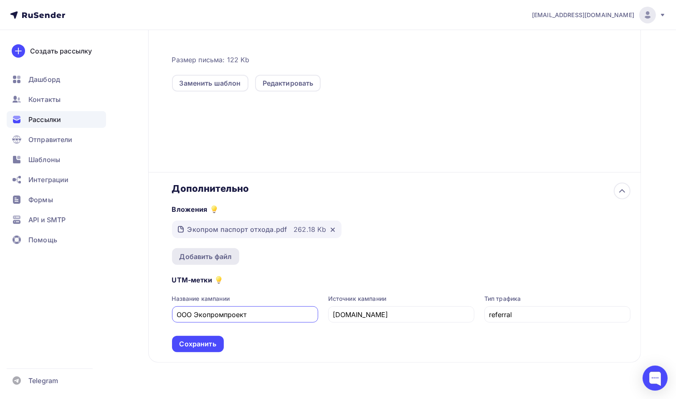
click at [209, 259] on div "Добавить файл" at bounding box center [206, 256] width 53 height 10
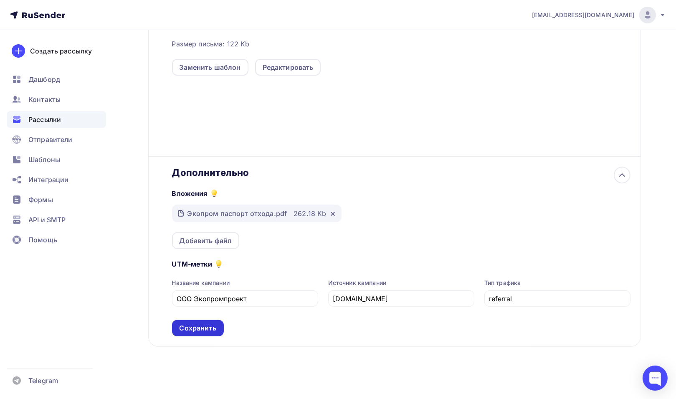
click at [217, 324] on div "Сохранить" at bounding box center [198, 328] width 52 height 16
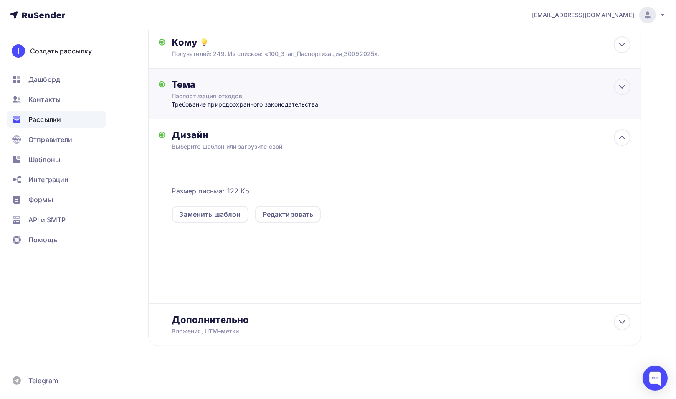
scroll to position [0, 0]
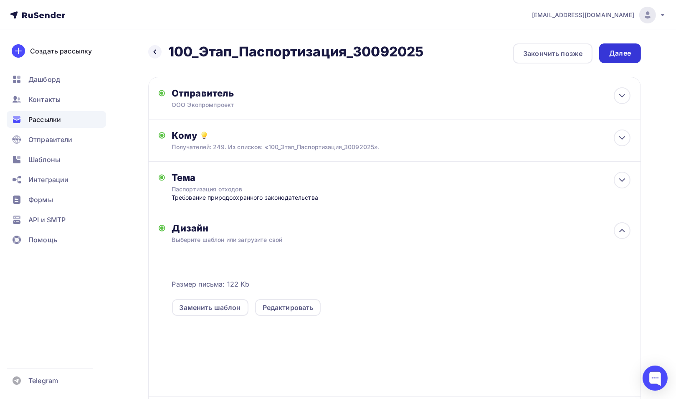
click at [621, 55] on div "Далее" at bounding box center [620, 53] width 22 height 10
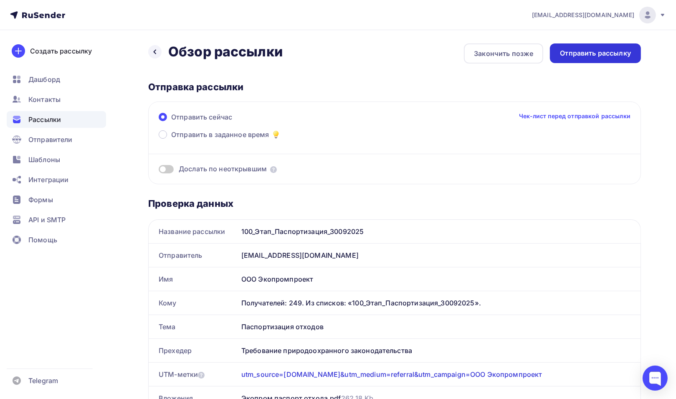
click at [577, 56] on div "Отправить рассылку" at bounding box center [595, 53] width 71 height 10
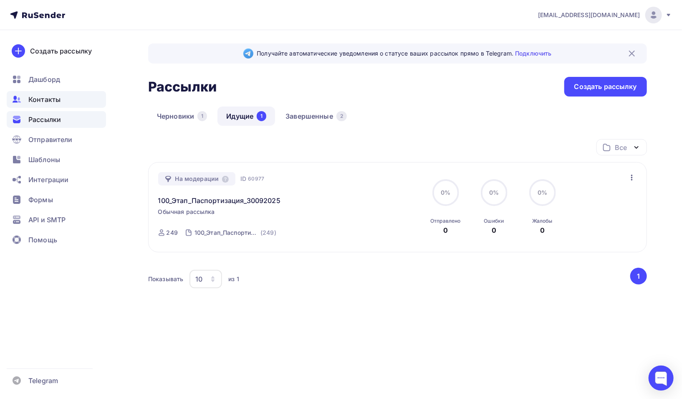
click at [43, 100] on span "Контакты" at bounding box center [44, 99] width 32 height 10
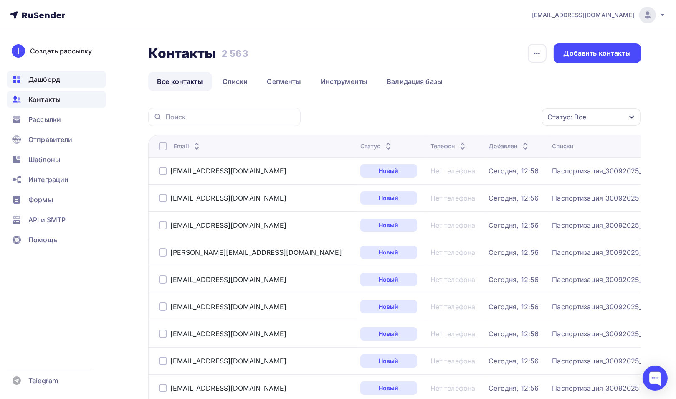
click at [53, 80] on span "Дашборд" at bounding box center [44, 79] width 32 height 10
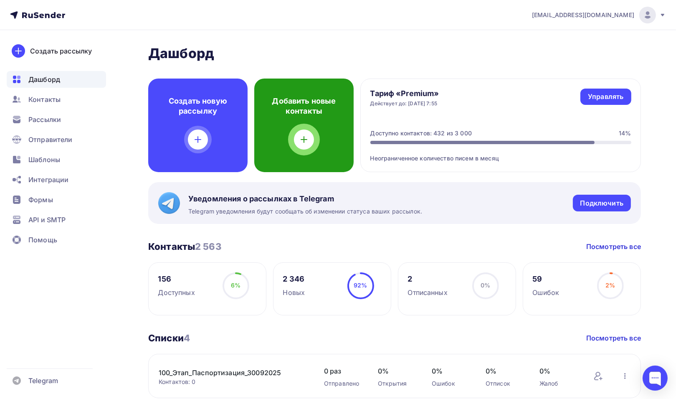
scroll to position [84, 0]
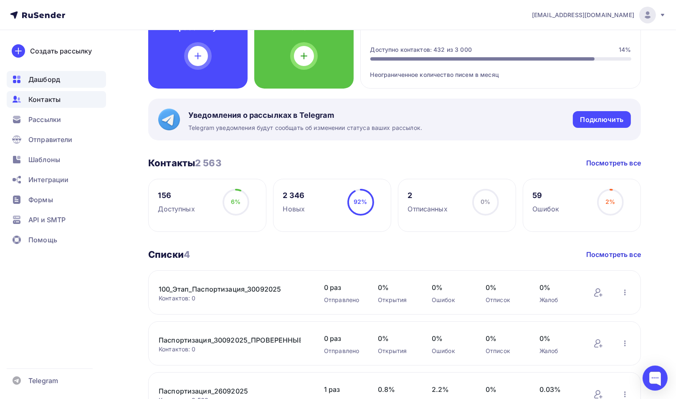
click at [53, 95] on span "Контакты" at bounding box center [44, 99] width 32 height 10
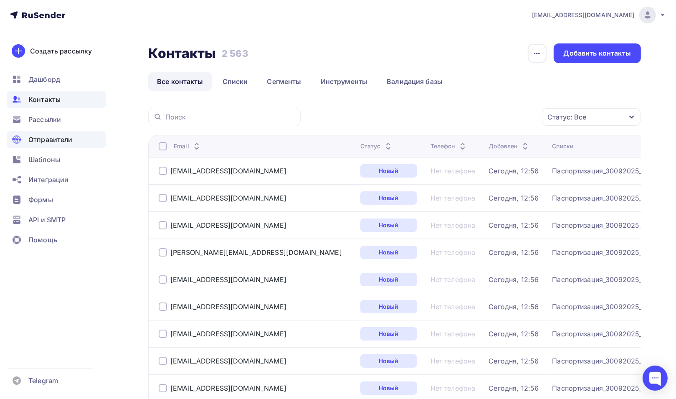
click at [58, 138] on span "Отправители" at bounding box center [50, 139] width 44 height 10
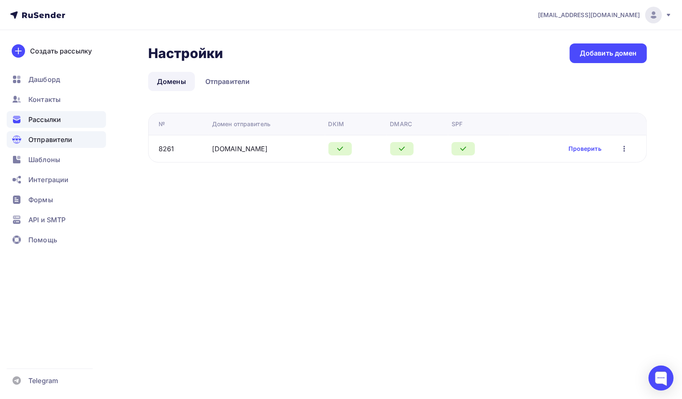
click at [53, 116] on span "Рассылки" at bounding box center [44, 119] width 33 height 10
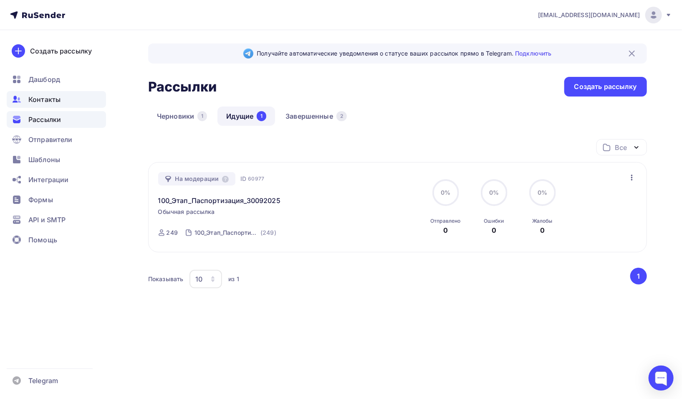
click at [48, 102] on span "Контакты" at bounding box center [44, 99] width 32 height 10
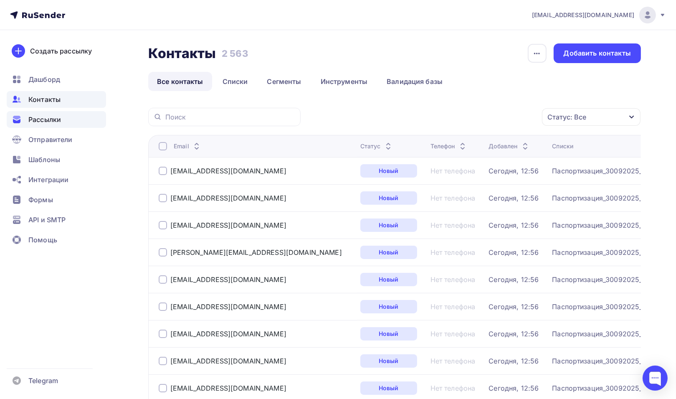
click at [50, 123] on span "Рассылки" at bounding box center [44, 119] width 33 height 10
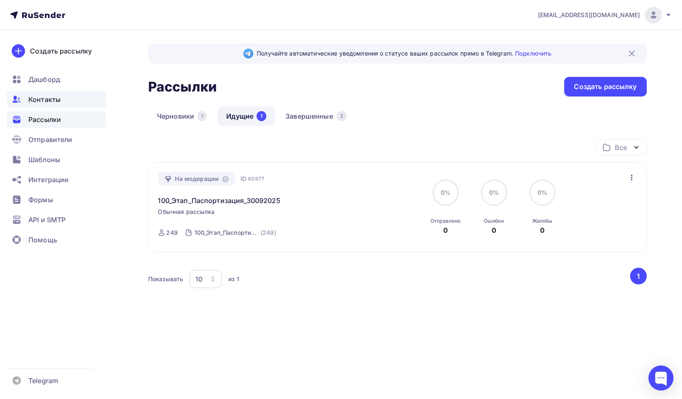
click at [43, 101] on span "Контакты" at bounding box center [44, 99] width 32 height 10
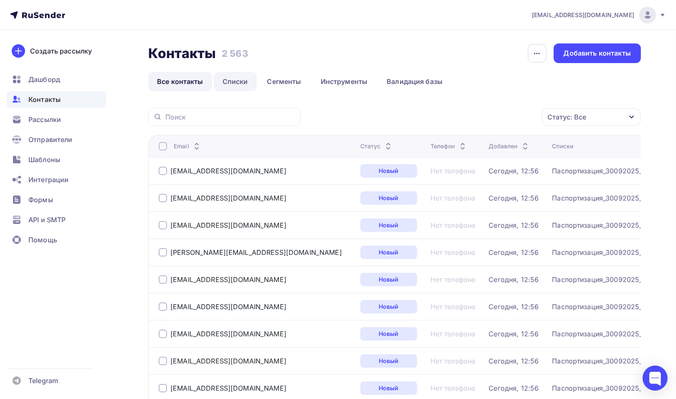
click at [235, 87] on link "Списки" at bounding box center [235, 81] width 43 height 19
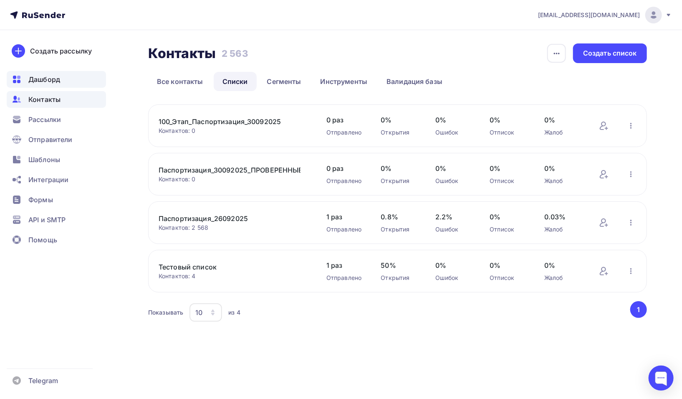
click at [46, 82] on span "Дашборд" at bounding box center [44, 79] width 32 height 10
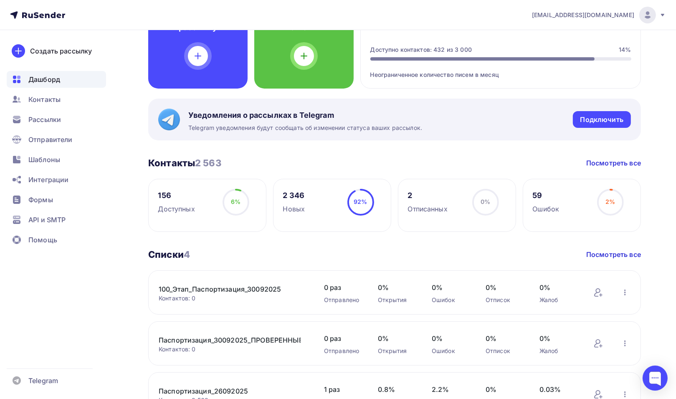
scroll to position [167, 0]
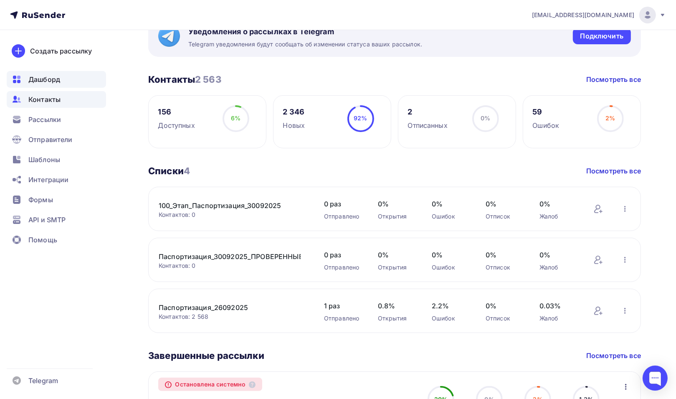
click at [37, 98] on span "Контакты" at bounding box center [44, 99] width 32 height 10
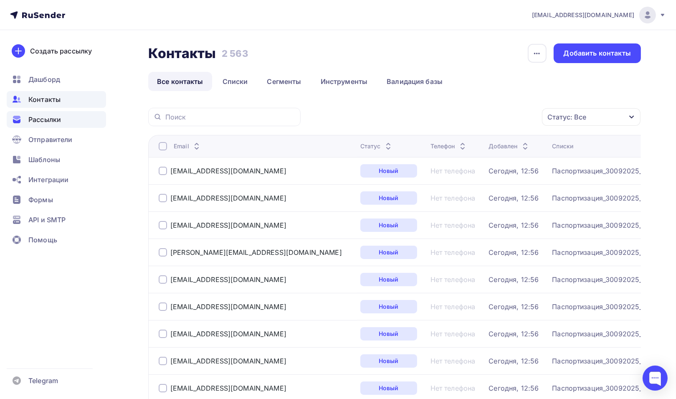
click at [38, 119] on span "Рассылки" at bounding box center [44, 119] width 33 height 10
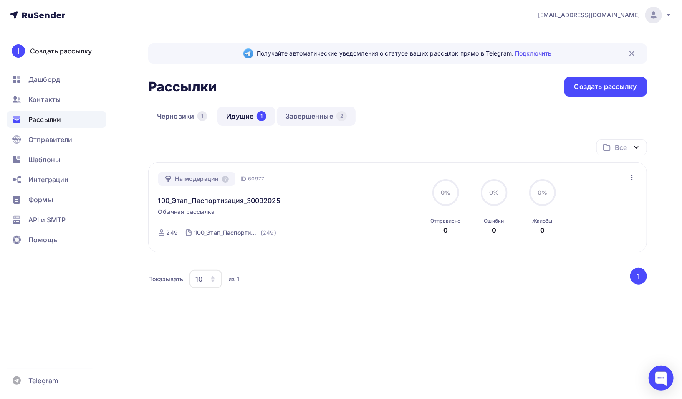
click at [304, 117] on link "Завершенные 2" at bounding box center [316, 115] width 79 height 19
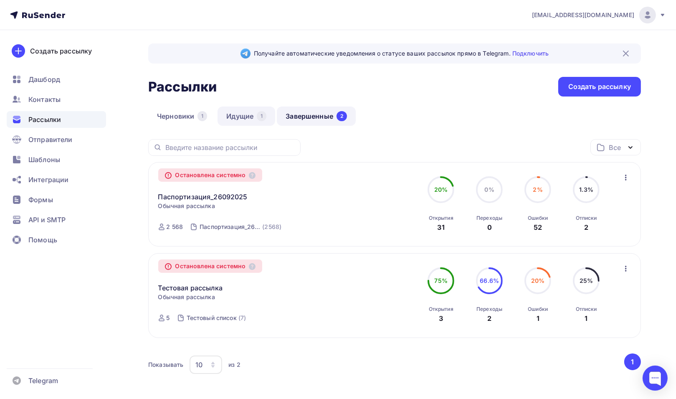
click at [236, 118] on link "Идущие 1" at bounding box center [247, 115] width 58 height 19
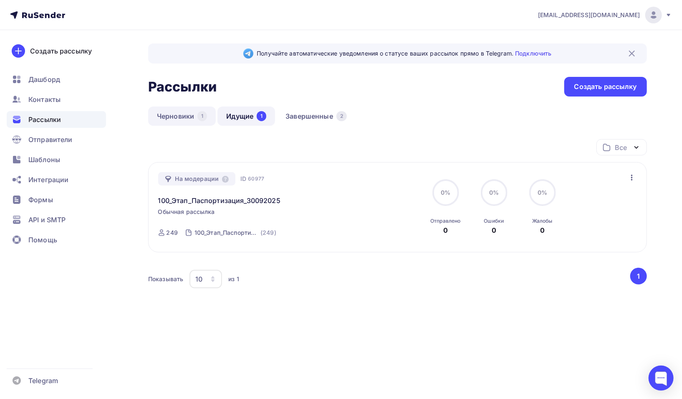
click at [175, 117] on link "Черновики 1" at bounding box center [182, 115] width 68 height 19
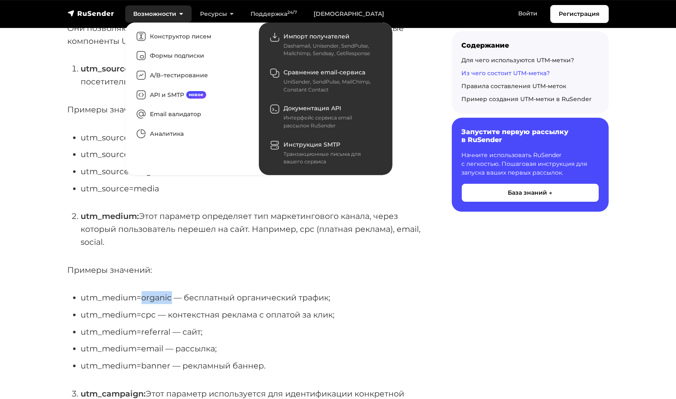
scroll to position [459, 0]
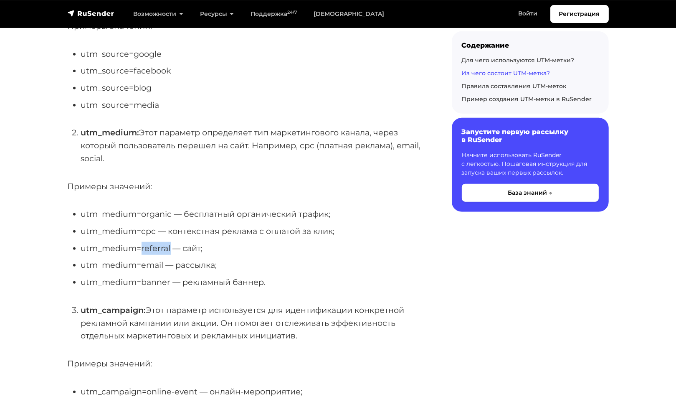
drag, startPoint x: 142, startPoint y: 247, endPoint x: 169, endPoint y: 248, distance: 27.6
click at [169, 248] on li "utm_medium=referral ― сайт;" at bounding box center [253, 248] width 344 height 13
copy li "referral"
